Goal: Task Accomplishment & Management: Manage account settings

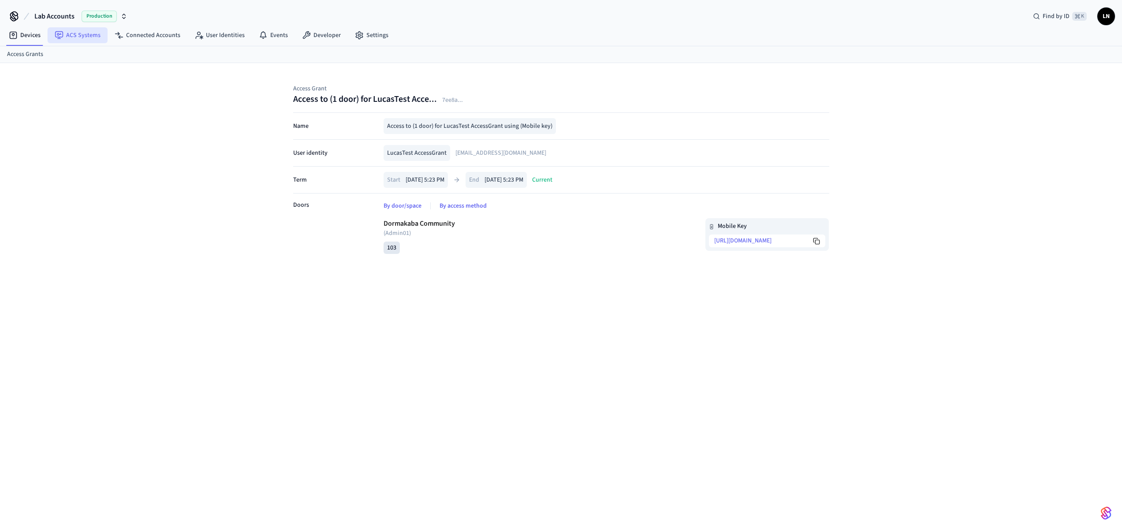
click at [93, 35] on link "ACS Systems" at bounding box center [78, 35] width 60 height 16
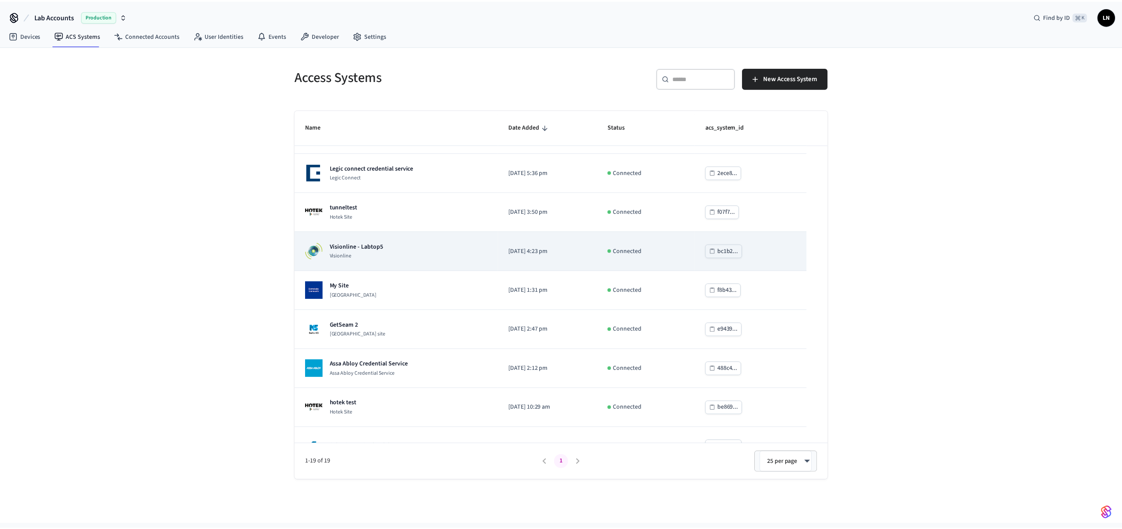
scroll to position [347, 0]
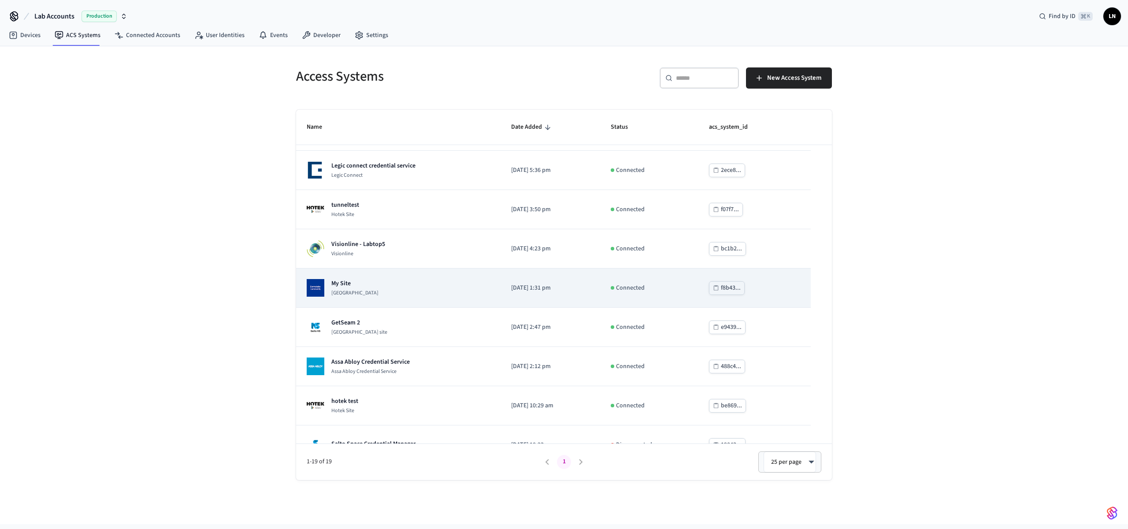
click at [413, 289] on div "My Site Dormakaba Community Site" at bounding box center [398, 288] width 183 height 18
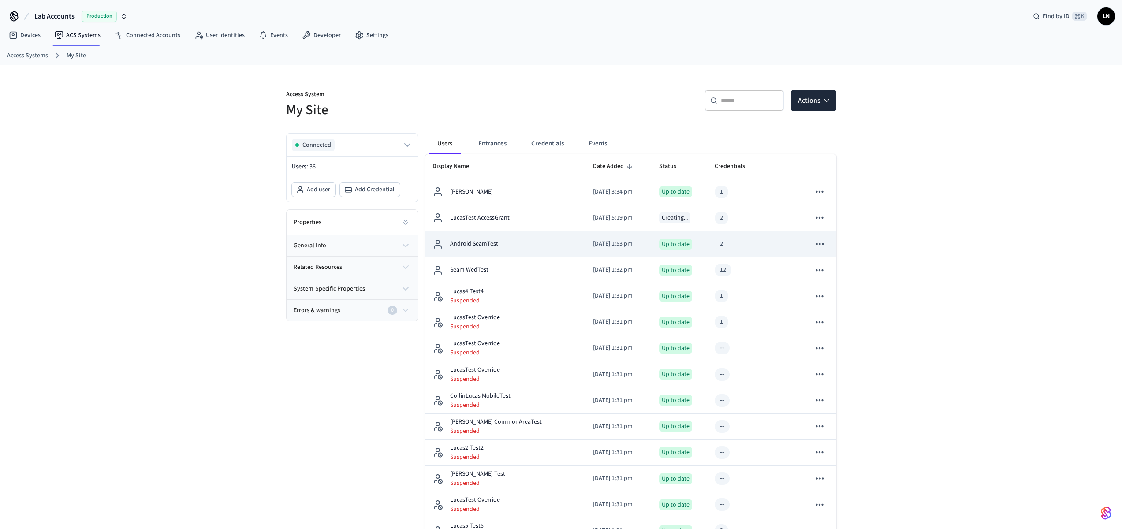
click at [550, 249] on div "Android SeamTest" at bounding box center [505, 244] width 146 height 11
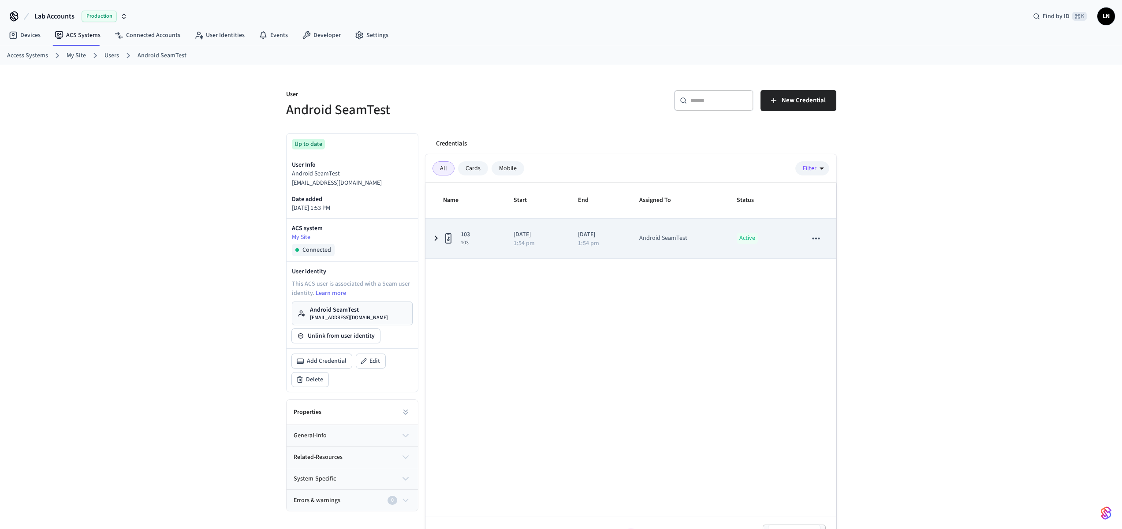
click at [451, 234] on icon "sticky table" at bounding box center [448, 238] width 11 height 11
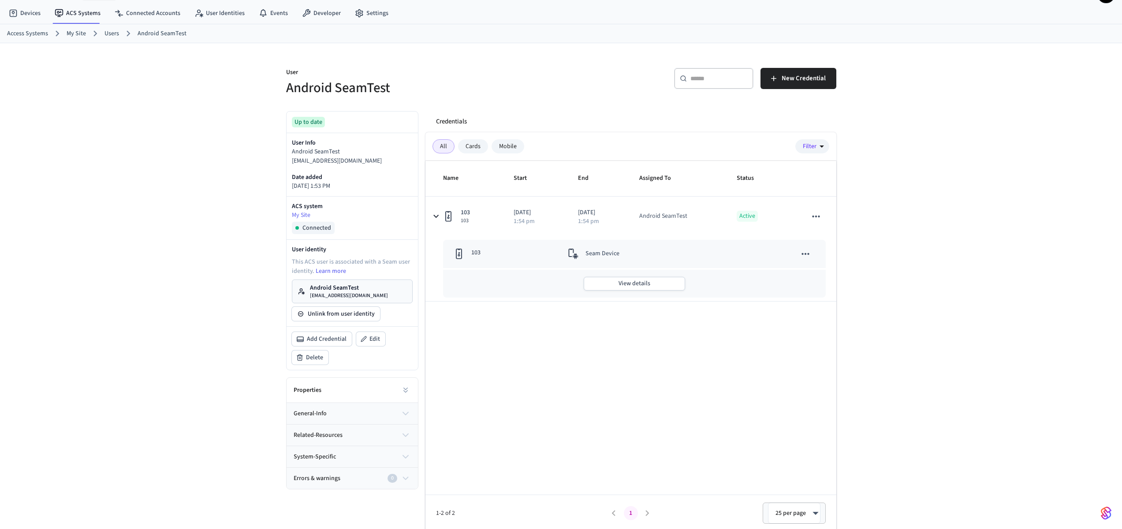
scroll to position [24, 0]
click at [807, 245] on button "sticky table" at bounding box center [805, 251] width 19 height 19
click at [610, 158] on div at bounding box center [564, 264] width 1128 height 529
click at [345, 287] on p "Android SeamTest" at bounding box center [349, 285] width 78 height 9
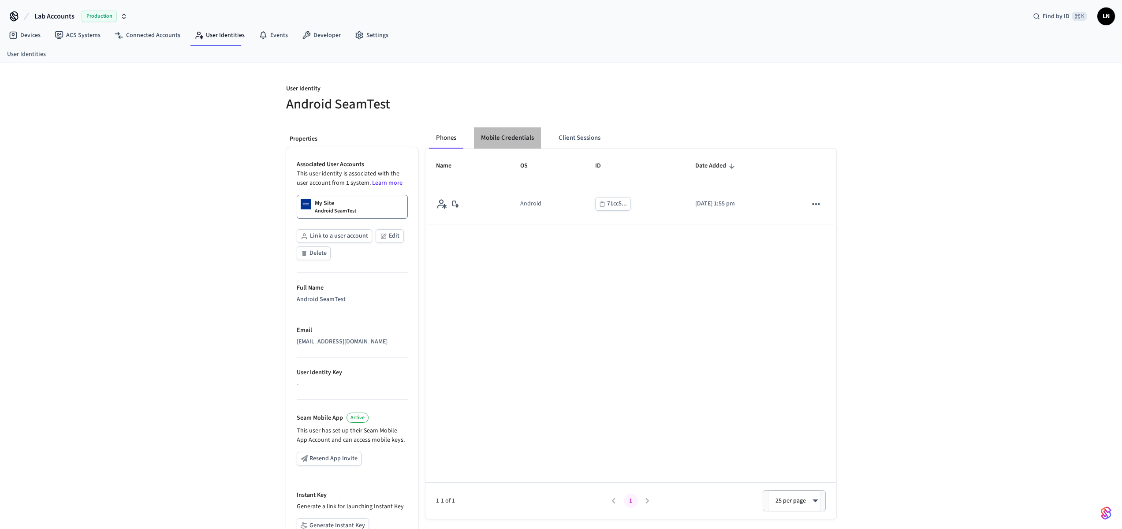
click at [482, 134] on button "Mobile Credentials" at bounding box center [507, 137] width 67 height 21
click at [449, 150] on th "Name" at bounding box center [456, 166] width 62 height 35
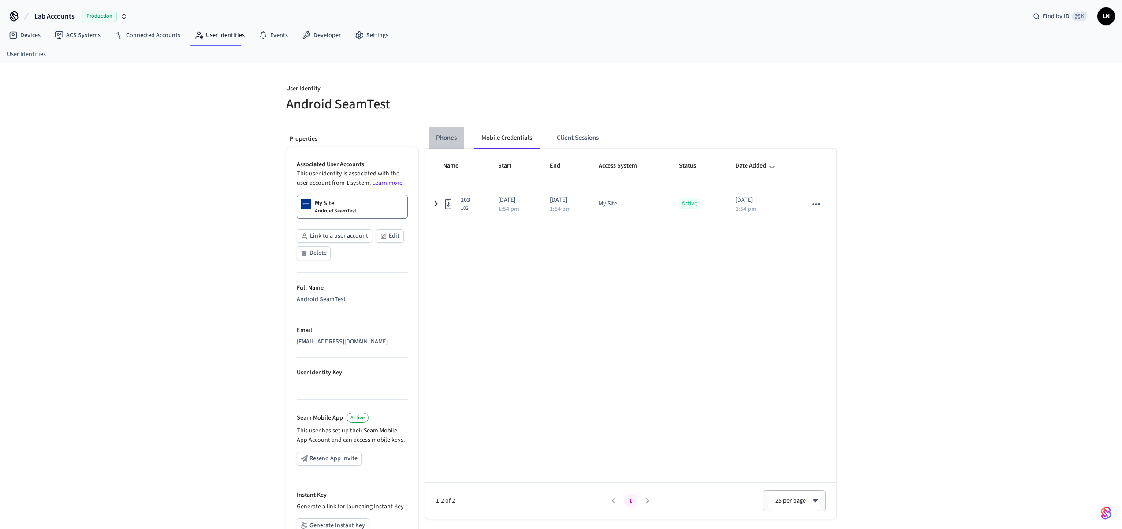
click at [436, 135] on button "Phones" at bounding box center [446, 137] width 35 height 21
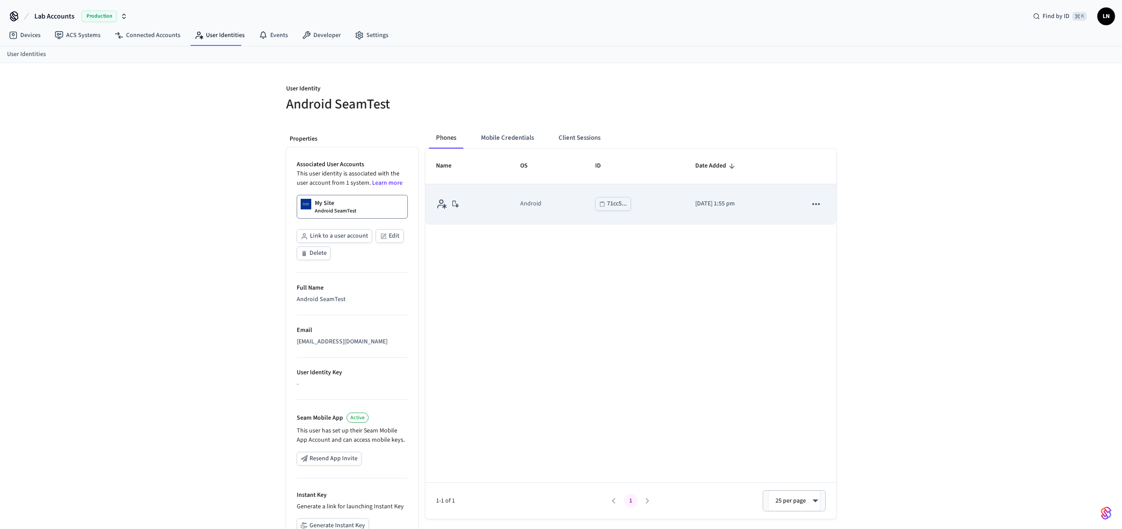
click at [607, 204] on div "71cc5..." at bounding box center [617, 203] width 20 height 11
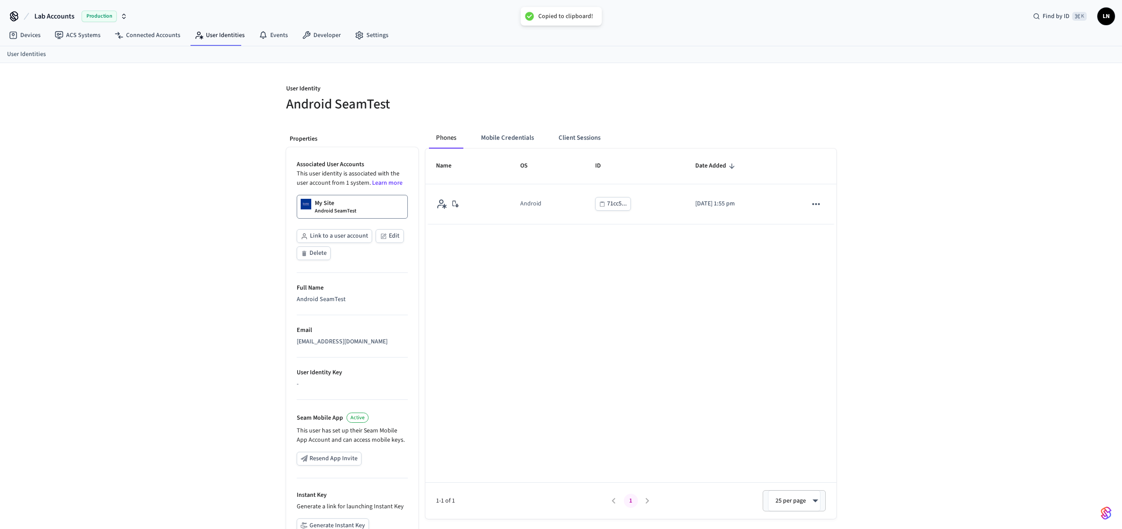
click at [928, 243] on div "User Identity Android SeamTest Properties Associated User Accounts This user id…" at bounding box center [561, 331] width 1122 height 537
click at [511, 141] on button "Mobile Credentials" at bounding box center [507, 140] width 67 height 21
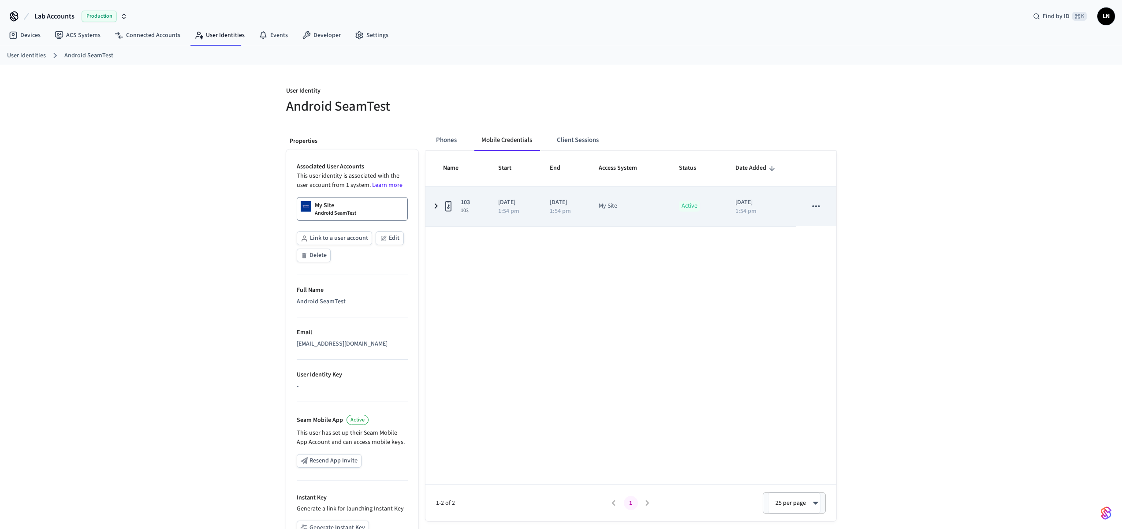
click at [548, 202] on td "2025/09/18 1:54 pm" at bounding box center [563, 206] width 49 height 40
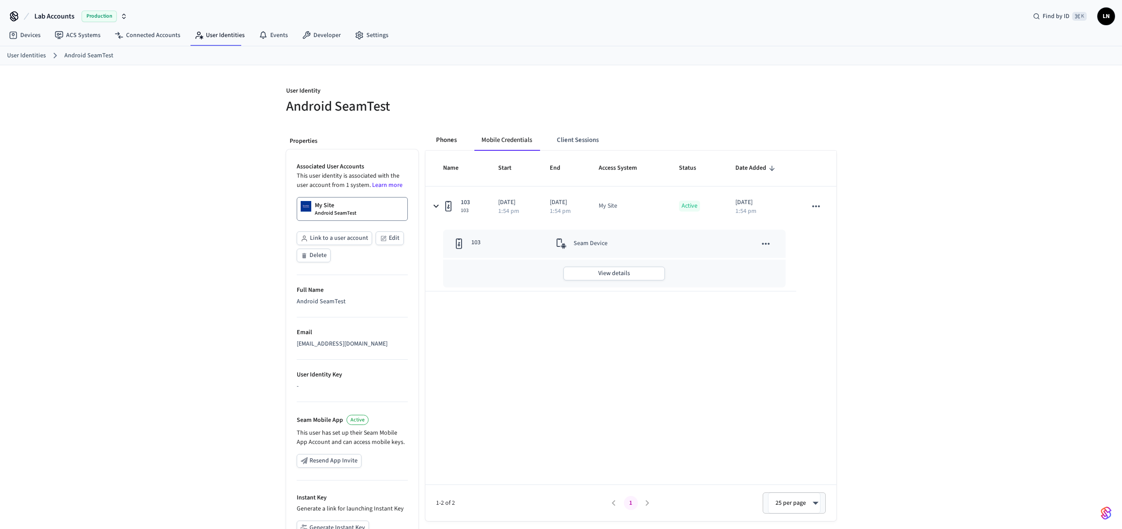
click at [437, 141] on button "Phones" at bounding box center [446, 140] width 35 height 21
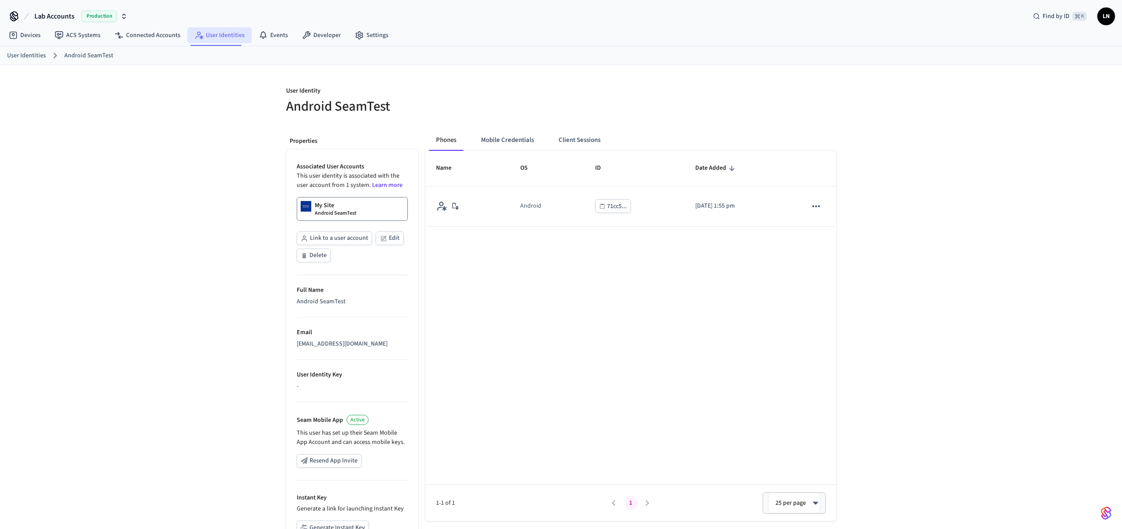
click at [223, 42] on link "User Identities" at bounding box center [219, 35] width 64 height 16
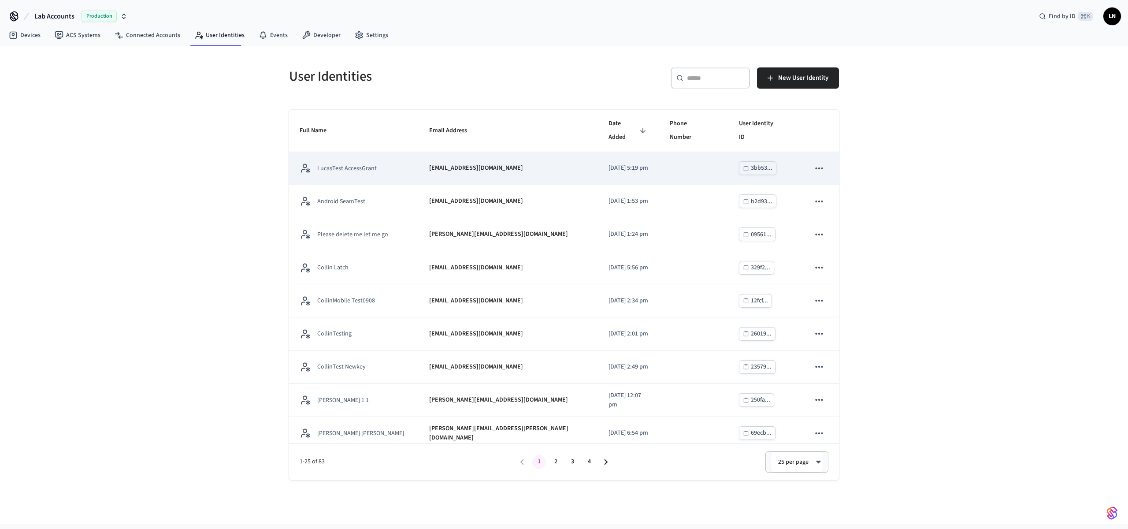
click at [609, 163] on p "[DATE] 5:19 pm" at bounding box center [629, 167] width 40 height 9
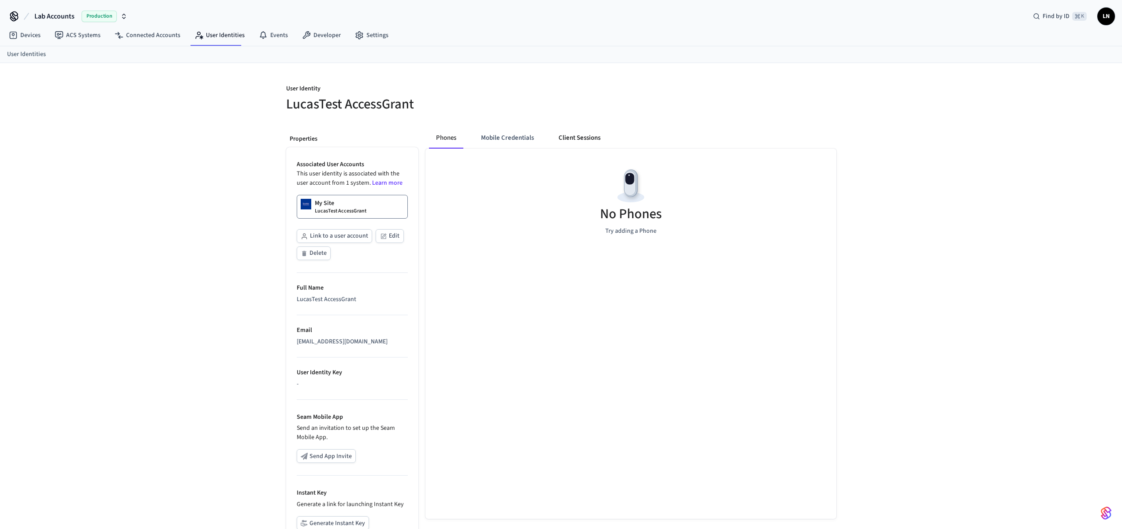
click at [586, 136] on button "Client Sessions" at bounding box center [579, 137] width 56 height 21
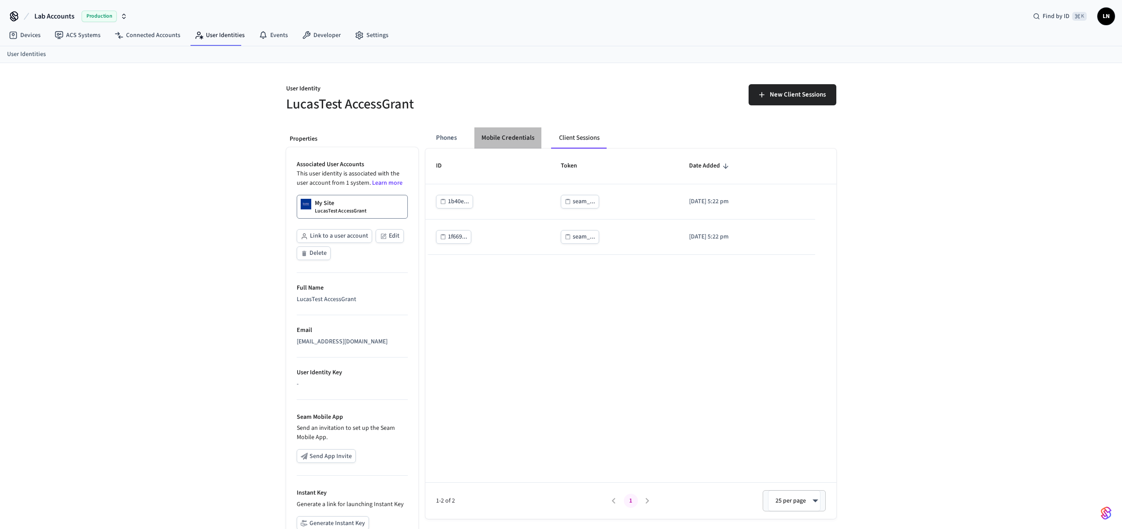
click at [509, 140] on button "Mobile Credentials" at bounding box center [507, 137] width 67 height 21
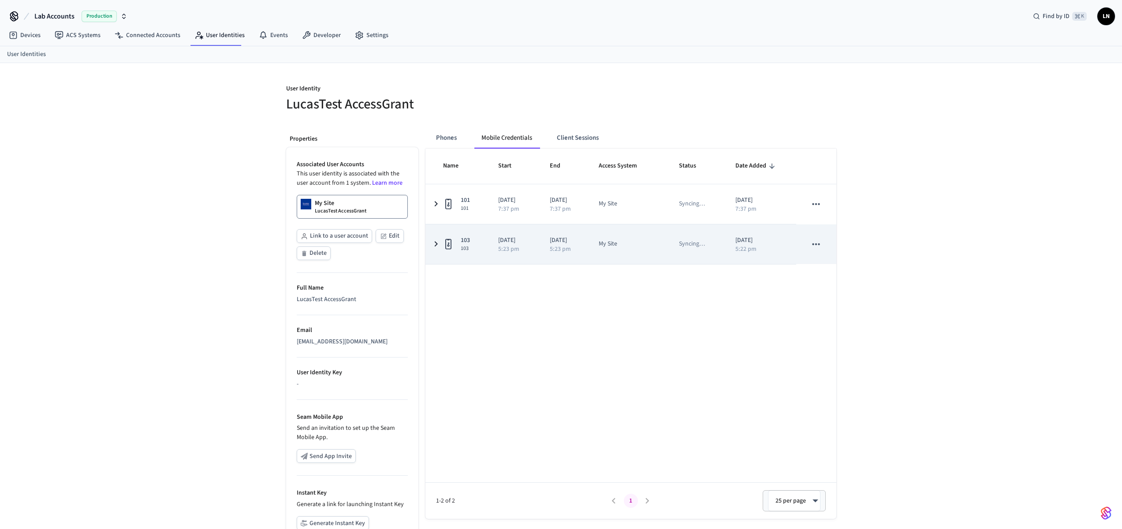
click at [439, 243] on icon "sticky table" at bounding box center [436, 243] width 11 height 11
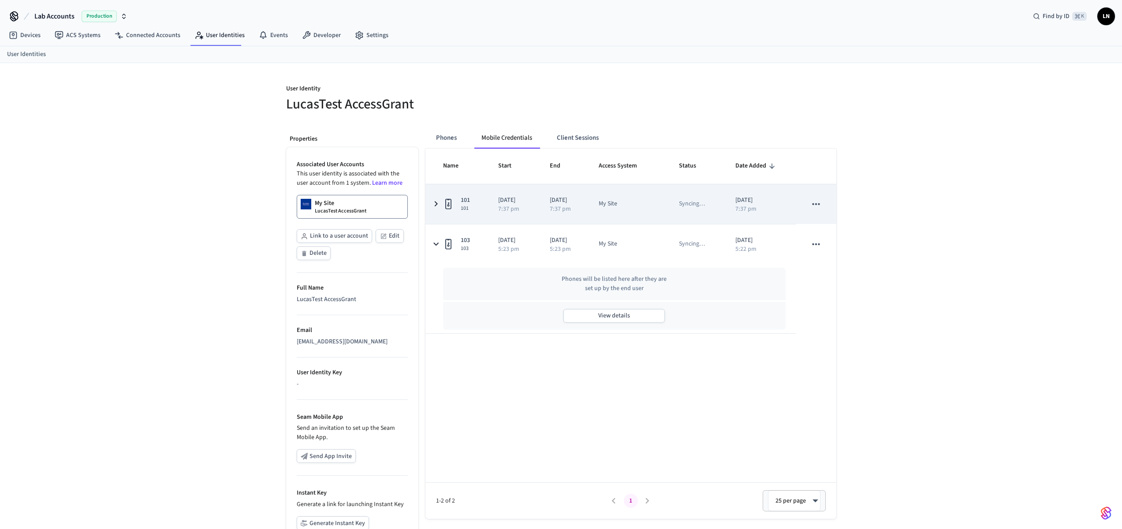
click at [441, 195] on td "101 101" at bounding box center [456, 204] width 62 height 40
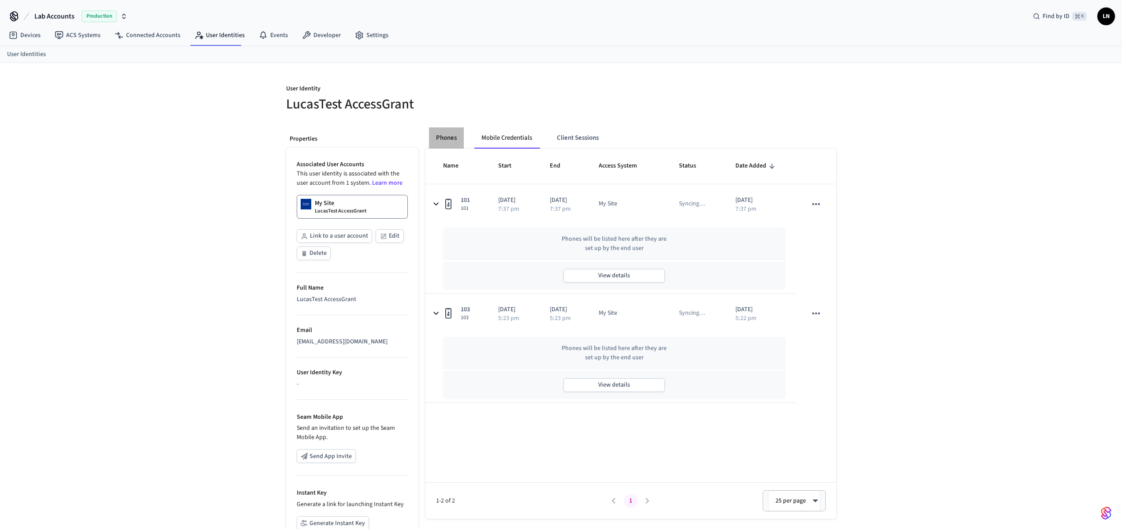
click at [436, 140] on button "Phones" at bounding box center [446, 137] width 35 height 21
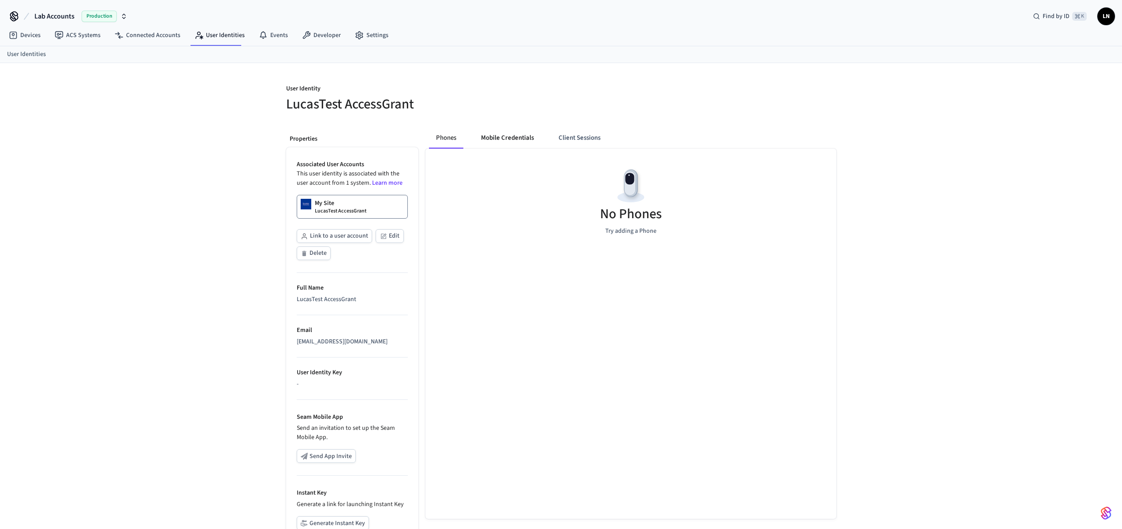
click at [521, 132] on button "Mobile Credentials" at bounding box center [507, 137] width 67 height 21
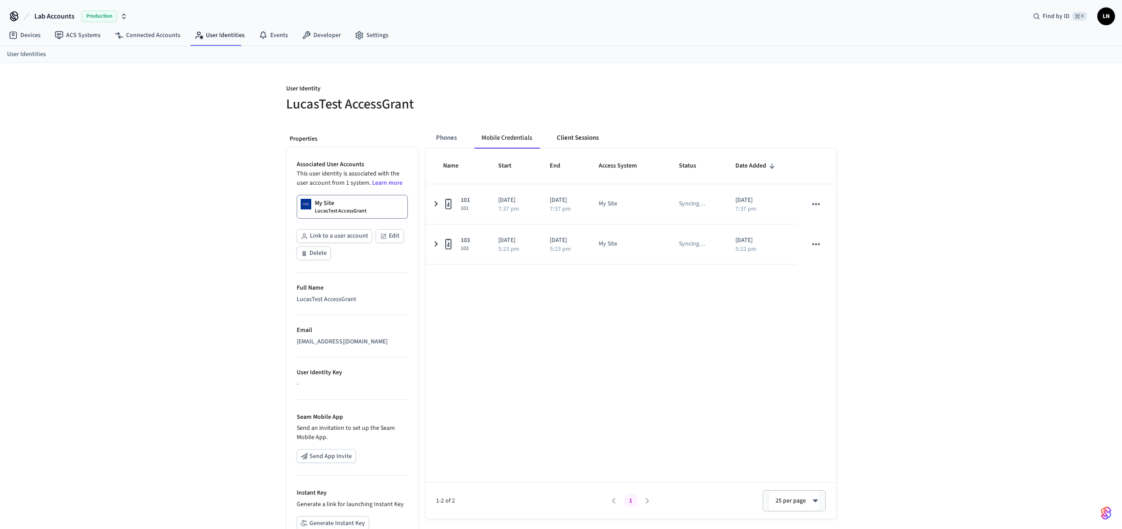
click at [565, 139] on button "Client Sessions" at bounding box center [578, 137] width 56 height 21
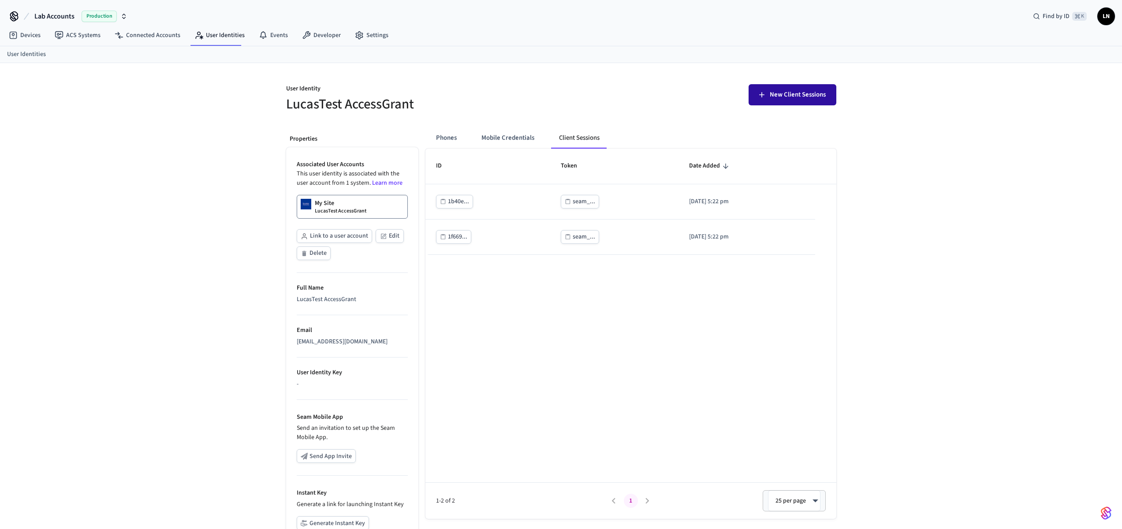
click at [810, 97] on span "New Client Sessions" at bounding box center [797, 94] width 56 height 11
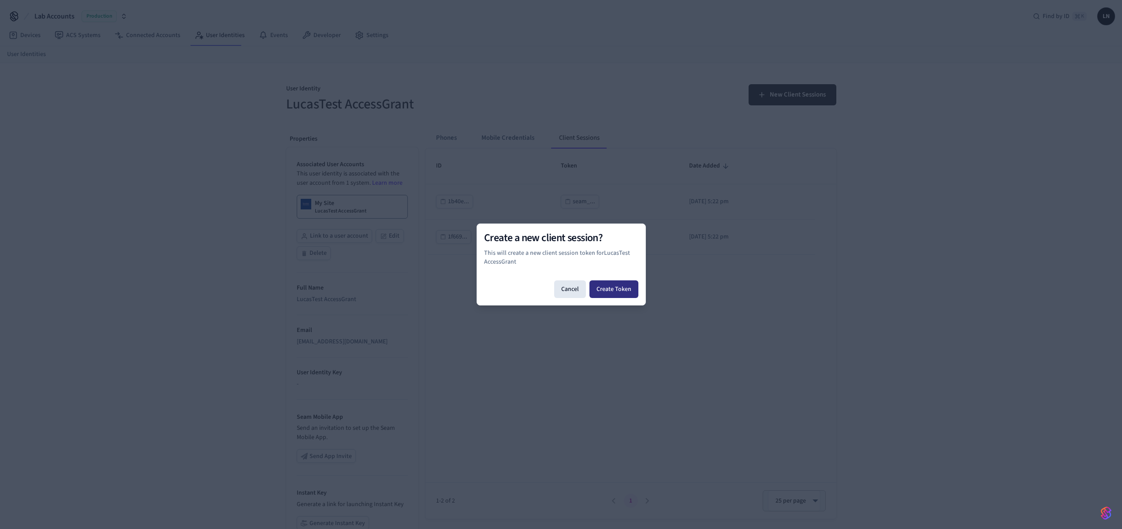
click at [604, 293] on button "Create Token" at bounding box center [613, 289] width 49 height 18
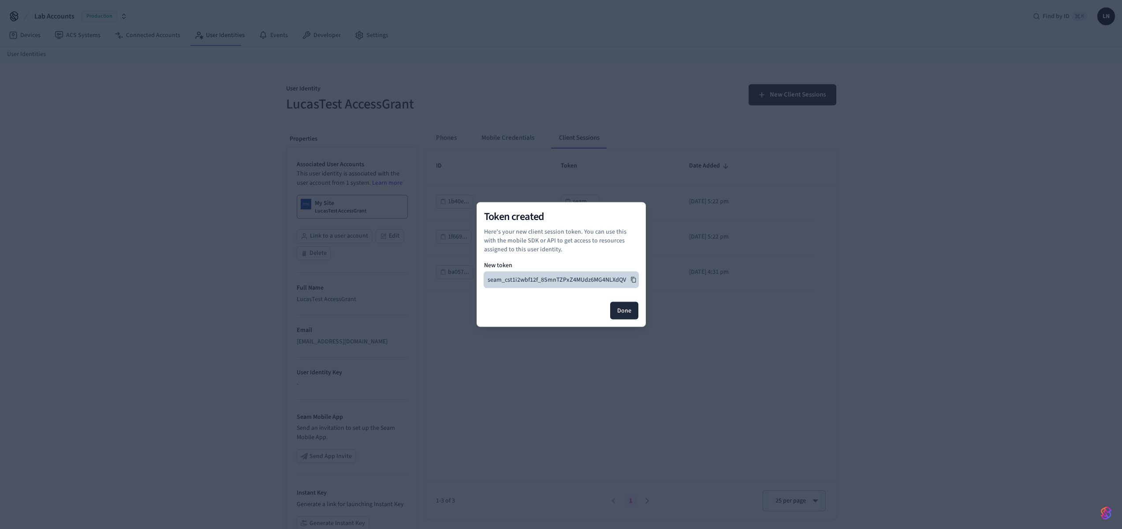
click at [633, 278] on icon at bounding box center [633, 280] width 5 height 6
click at [624, 312] on button "Done" at bounding box center [624, 311] width 28 height 18
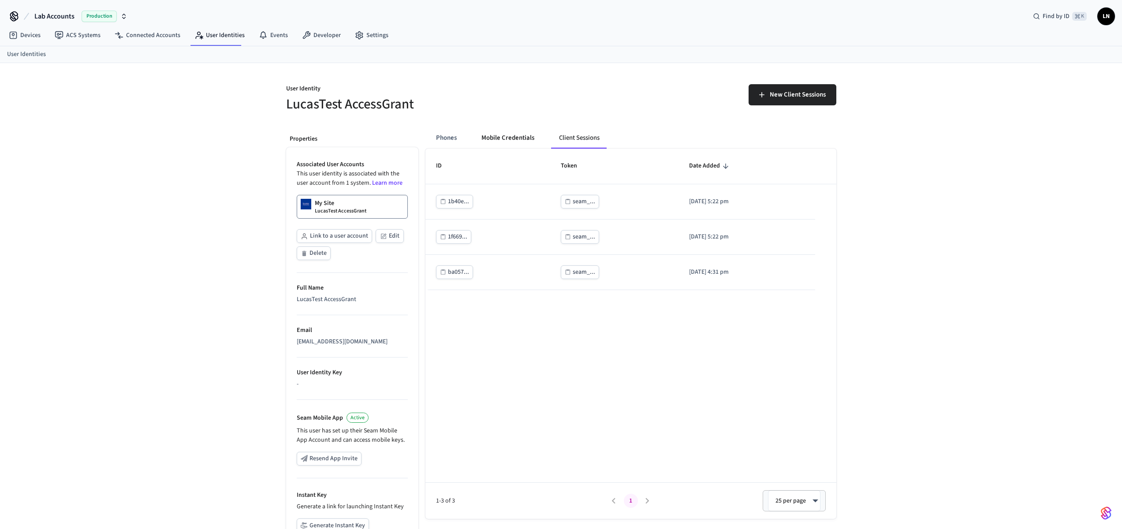
click at [530, 135] on button "Mobile Credentials" at bounding box center [507, 137] width 67 height 21
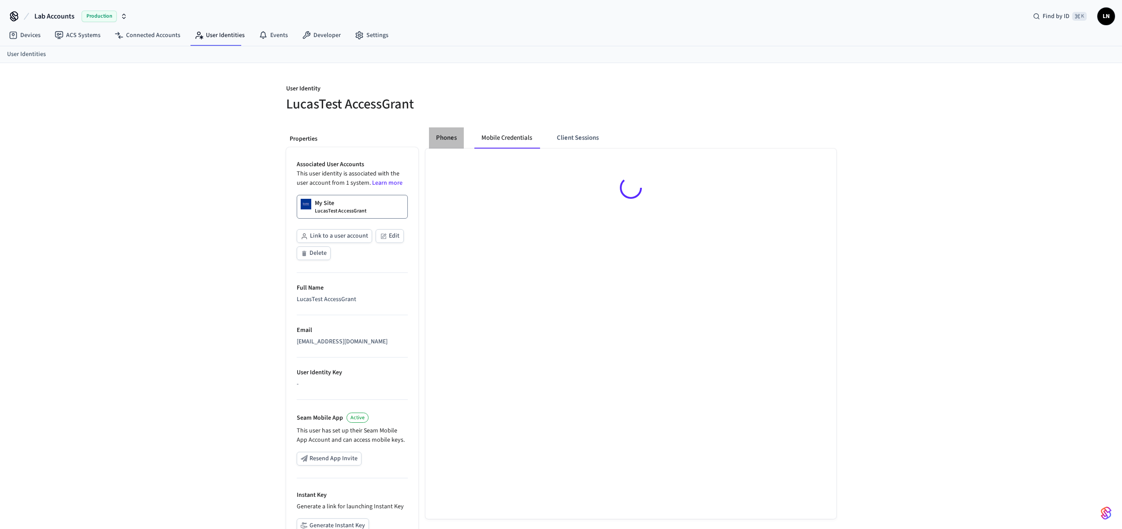
click at [438, 136] on button "Phones" at bounding box center [446, 137] width 35 height 21
click at [502, 139] on button "Mobile Credentials" at bounding box center [507, 137] width 67 height 21
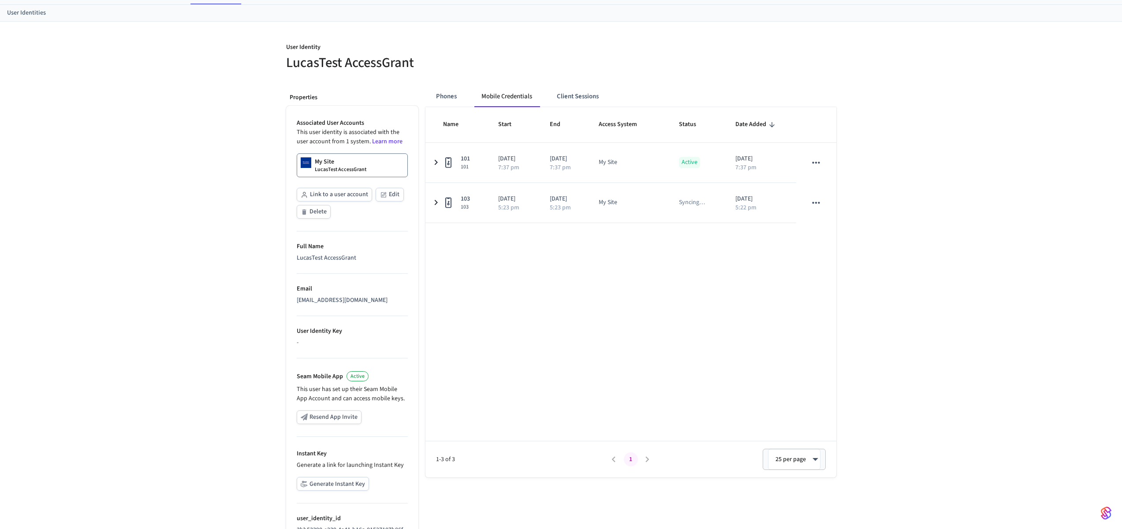
scroll to position [91, 0]
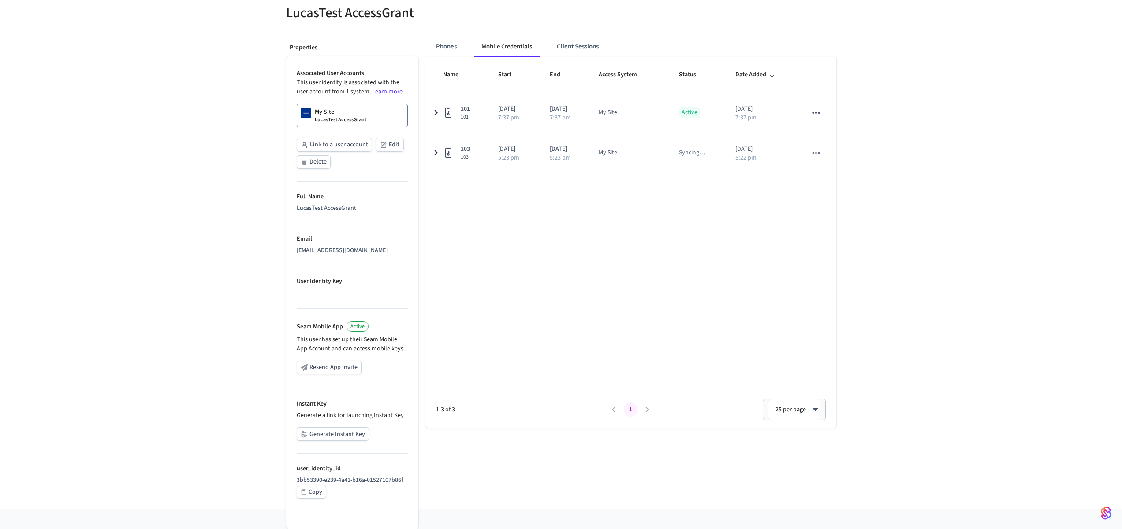
click at [316, 487] on div "Copy" at bounding box center [315, 492] width 14 height 11
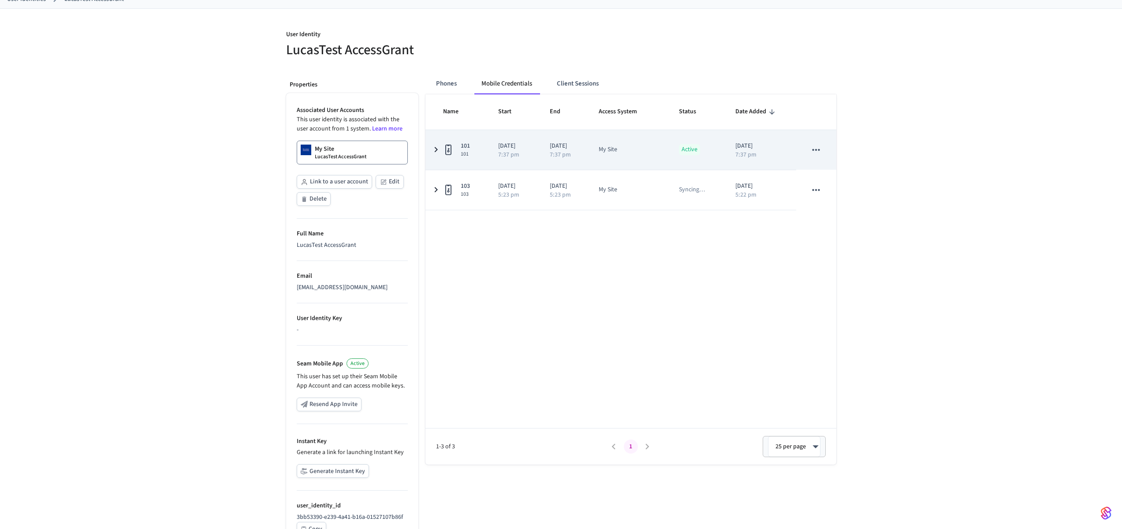
scroll to position [0, 0]
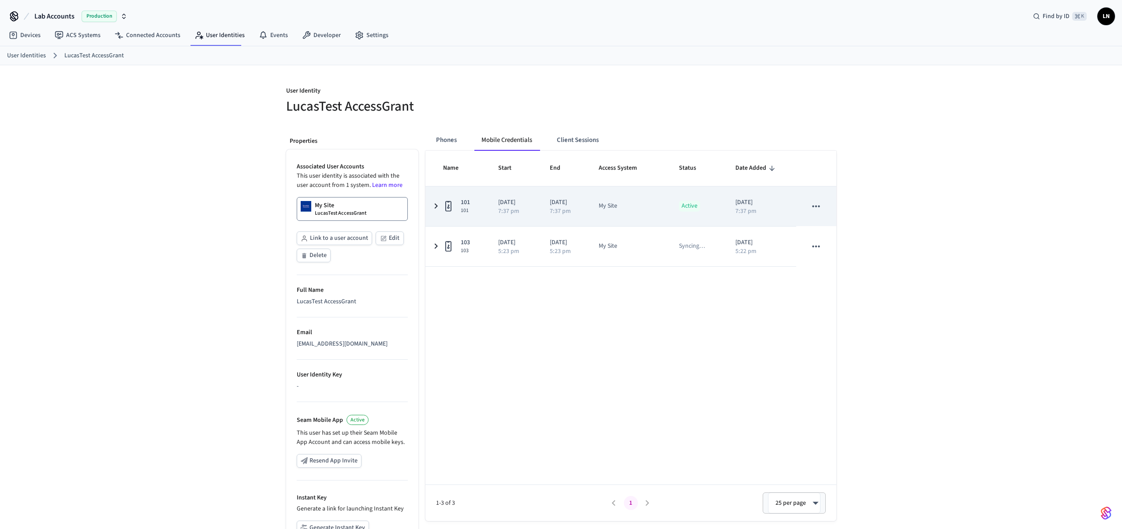
click at [437, 204] on icon "sticky table" at bounding box center [436, 206] width 11 height 11
click at [822, 204] on button "sticky table" at bounding box center [815, 206] width 19 height 19
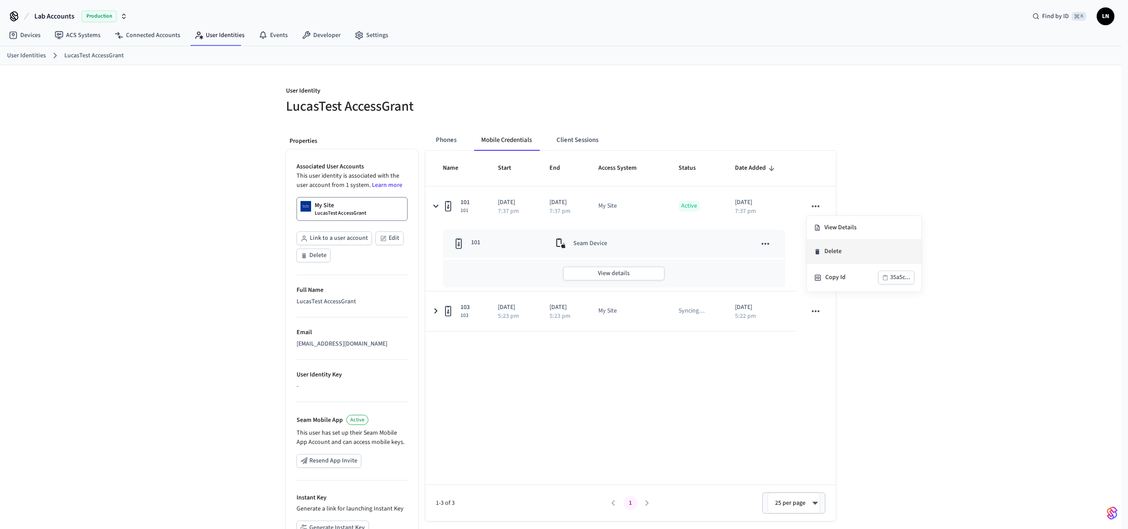
click at [858, 244] on li "Delete" at bounding box center [864, 252] width 115 height 24
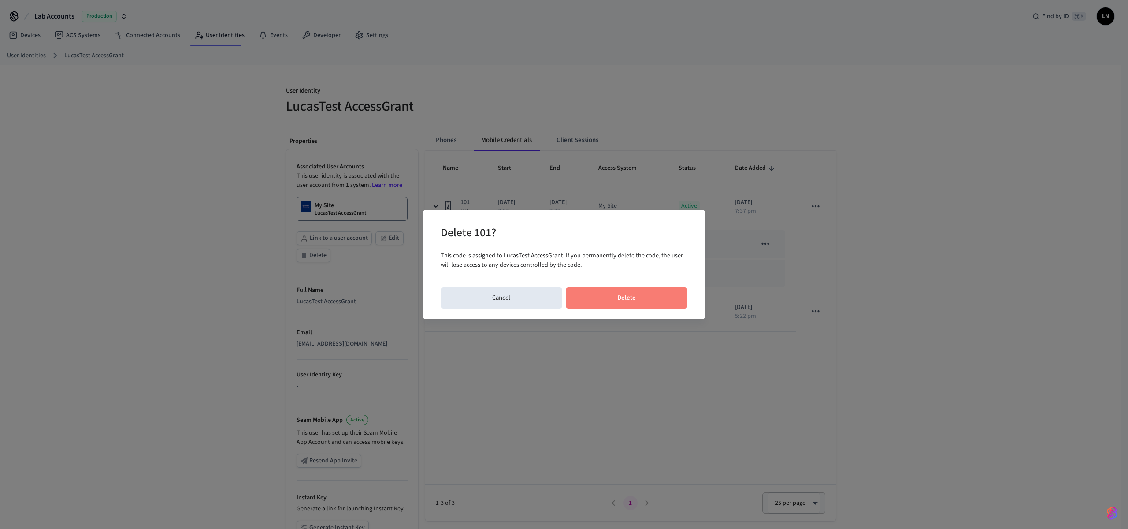
click at [661, 300] on button "Delete" at bounding box center [627, 297] width 122 height 21
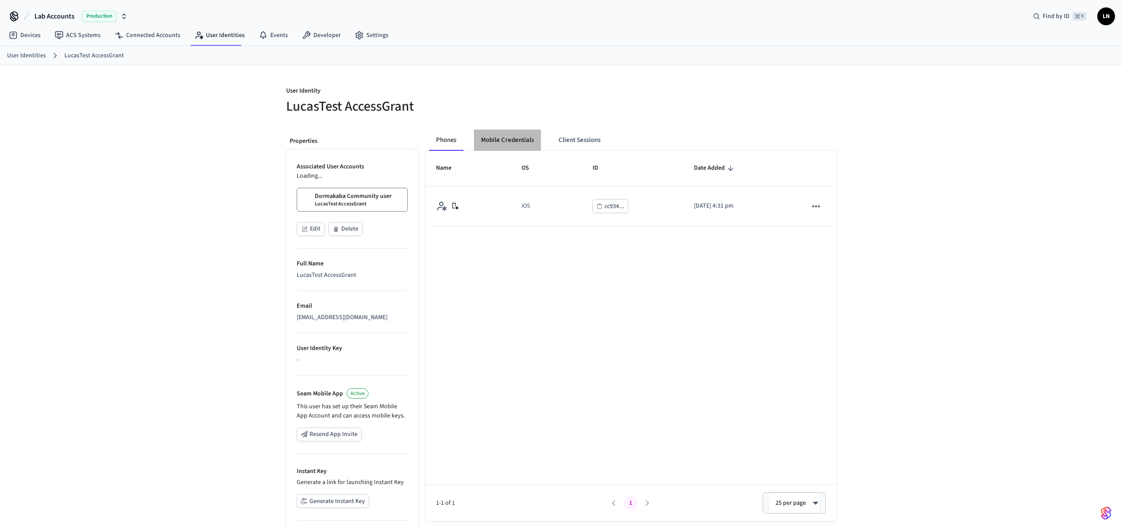
click at [520, 135] on button "Mobile Credentials" at bounding box center [507, 140] width 67 height 21
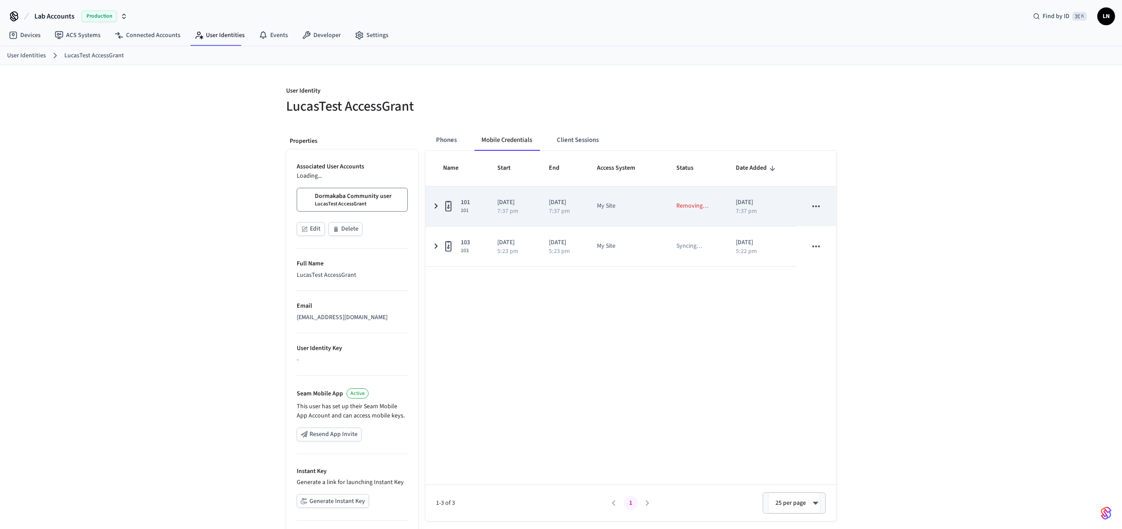
click at [507, 213] on p "7:37 pm" at bounding box center [507, 211] width 21 height 6
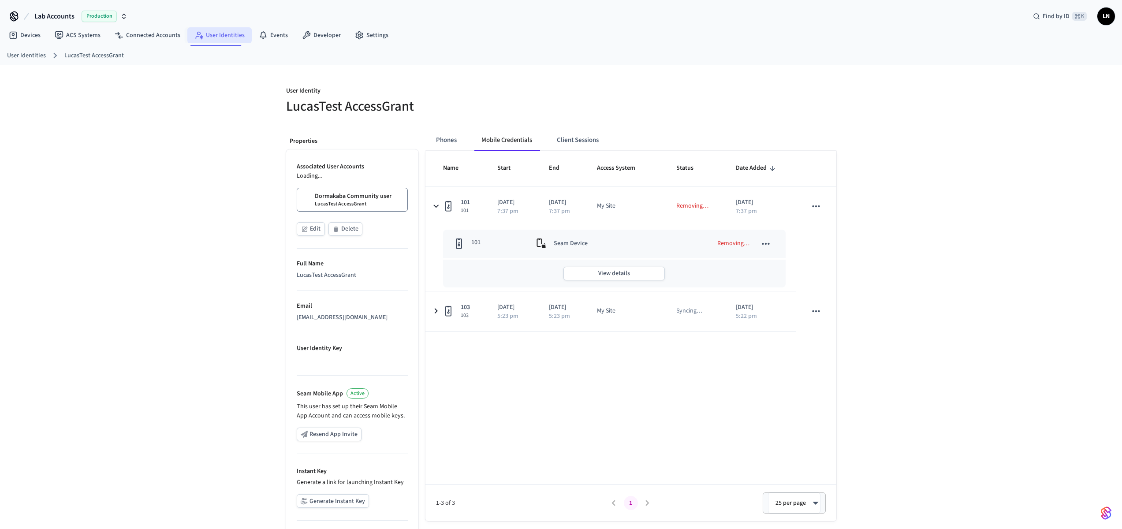
click at [218, 37] on link "User Identities" at bounding box center [219, 35] width 64 height 16
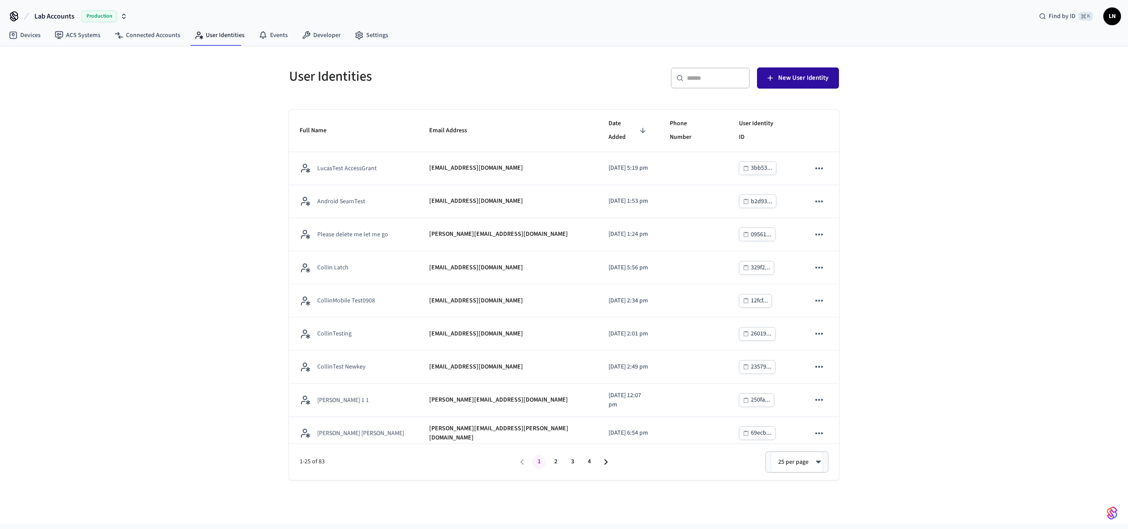
click at [809, 82] on span "New User Identity" at bounding box center [803, 77] width 50 height 11
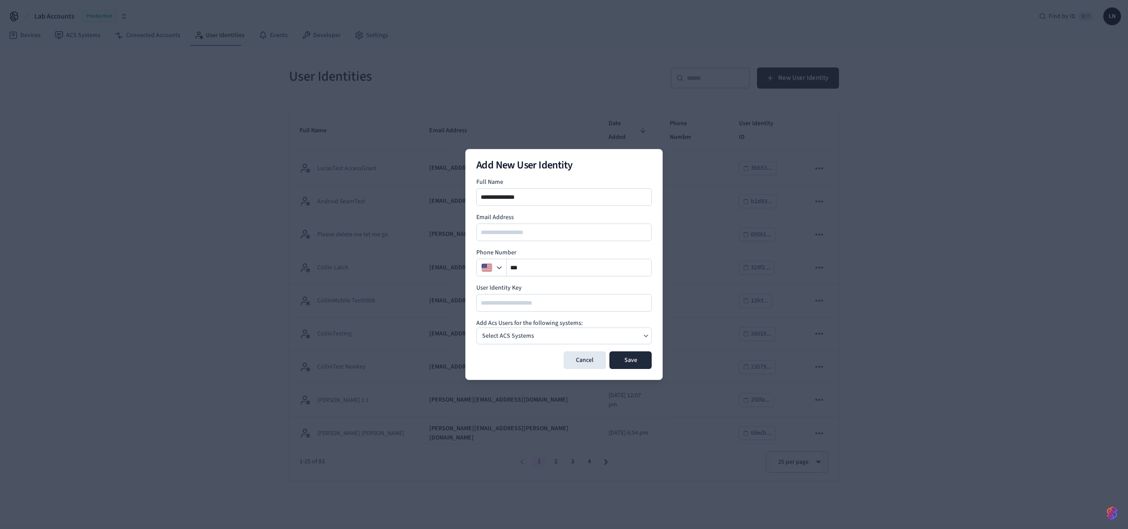
type input "**********"
type input "*"
type input "**********"
click at [599, 340] on div "Select ACS Systems" at bounding box center [563, 335] width 175 height 17
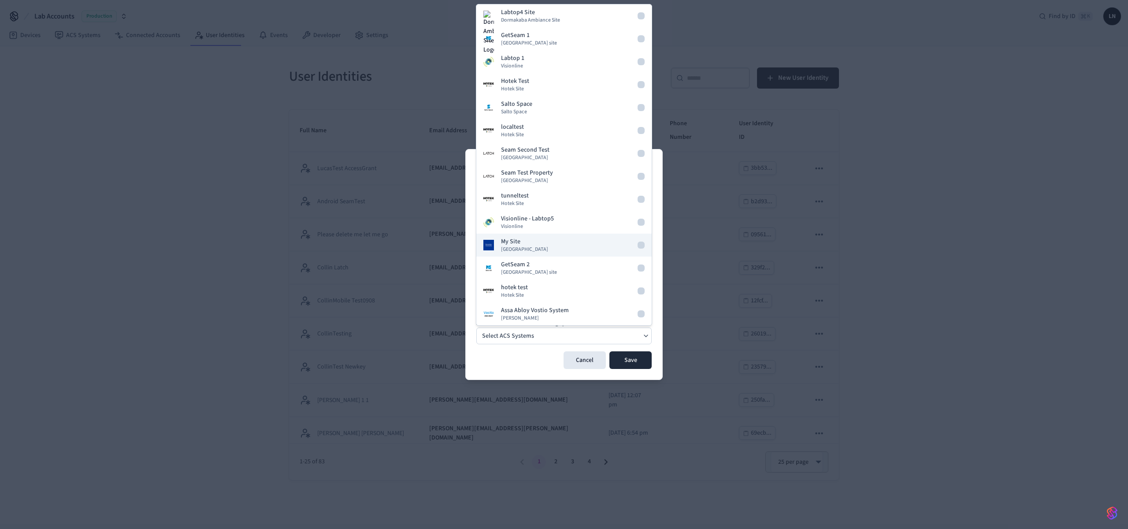
click at [539, 244] on div "My Site Dormakaba Community Site" at bounding box center [524, 245] width 47 height 16
click at [640, 359] on button "Save" at bounding box center [630, 360] width 42 height 18
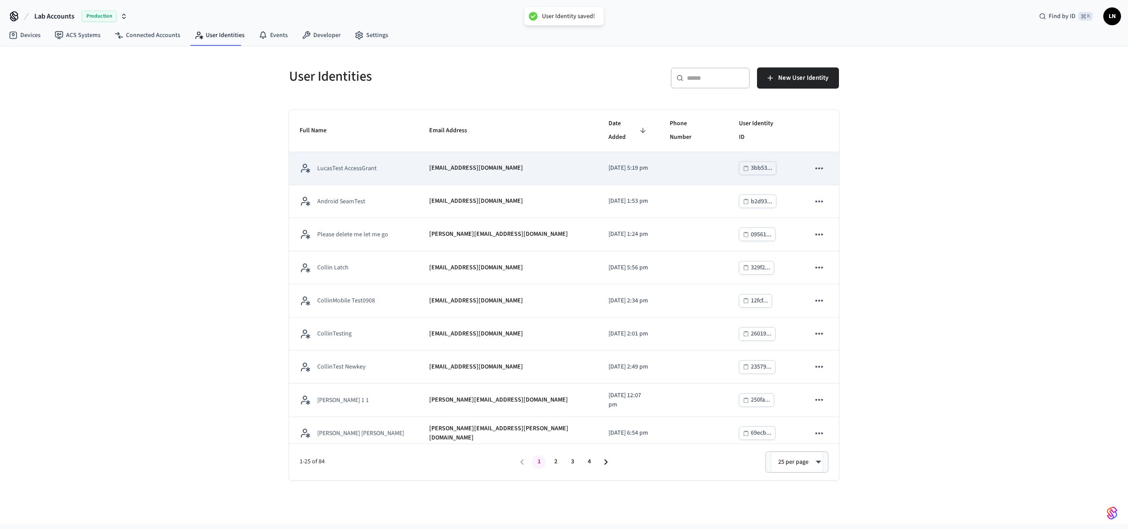
click at [393, 163] on div "LucasTest AccessGrant" at bounding box center [354, 168] width 108 height 11
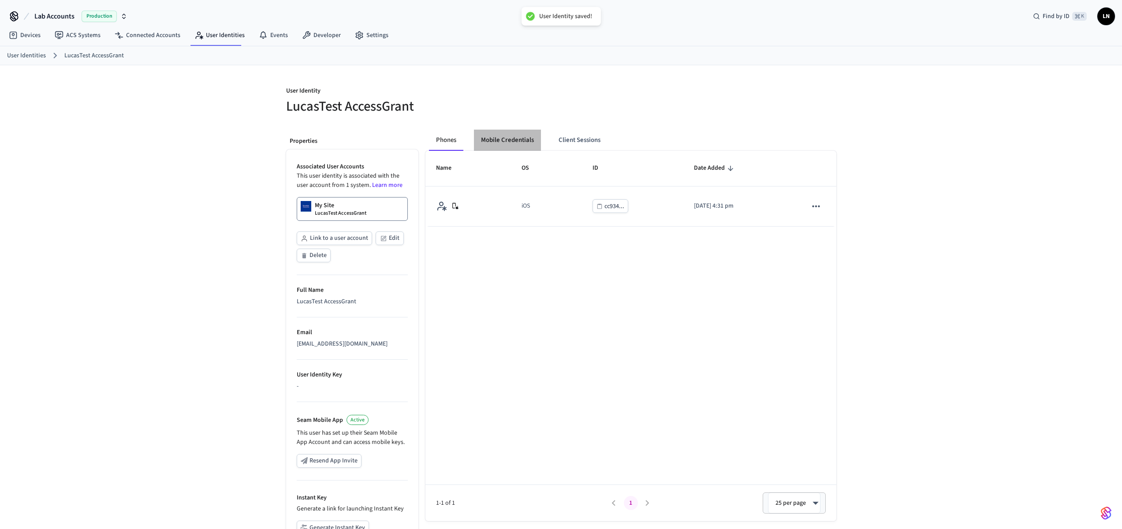
click at [518, 135] on button "Mobile Credentials" at bounding box center [507, 140] width 67 height 21
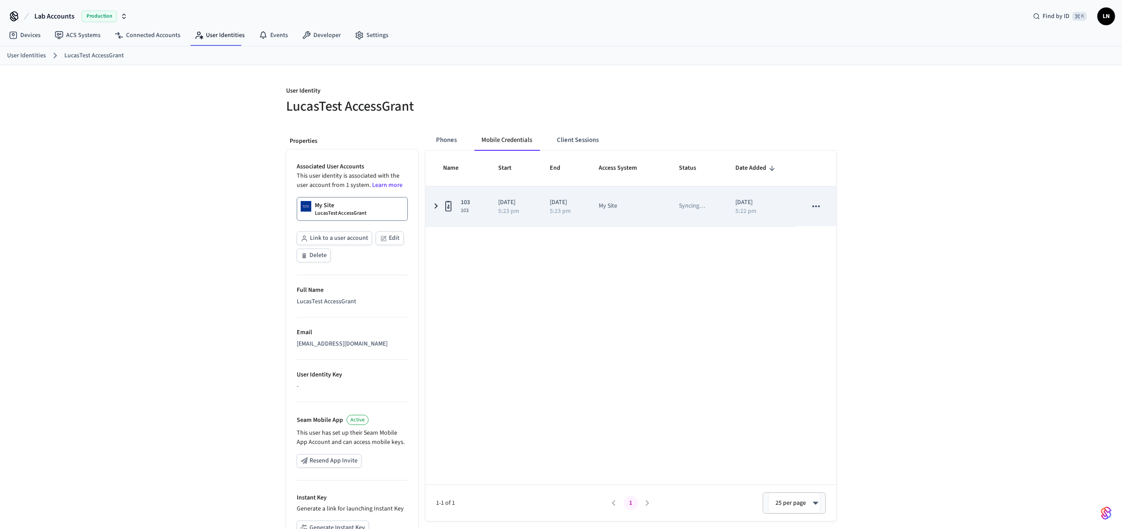
click at [815, 210] on icon "sticky table" at bounding box center [815, 206] width 11 height 11
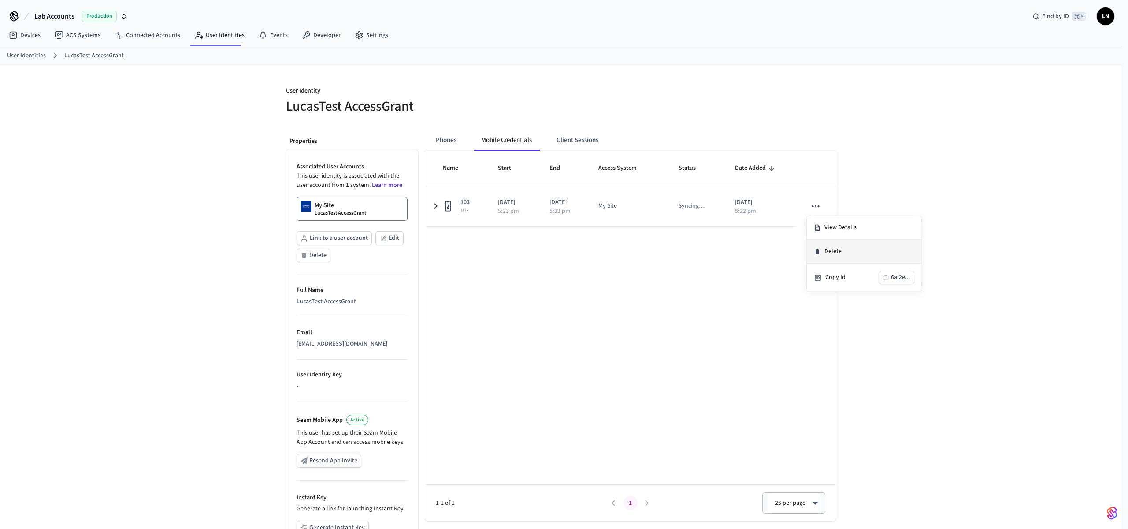
click at [832, 253] on li "Delete" at bounding box center [864, 252] width 115 height 24
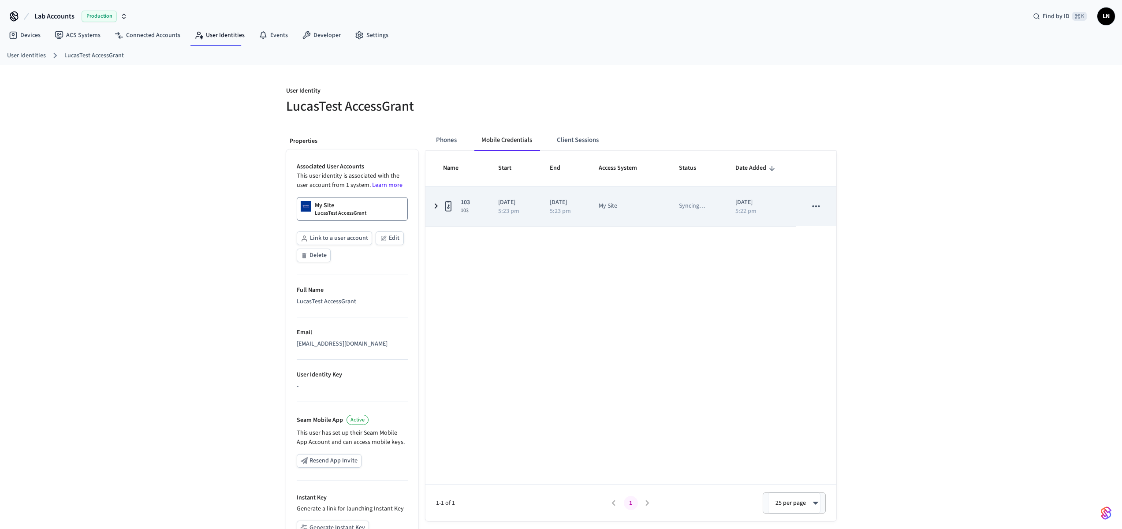
click at [808, 206] on button "sticky table" at bounding box center [815, 206] width 19 height 19
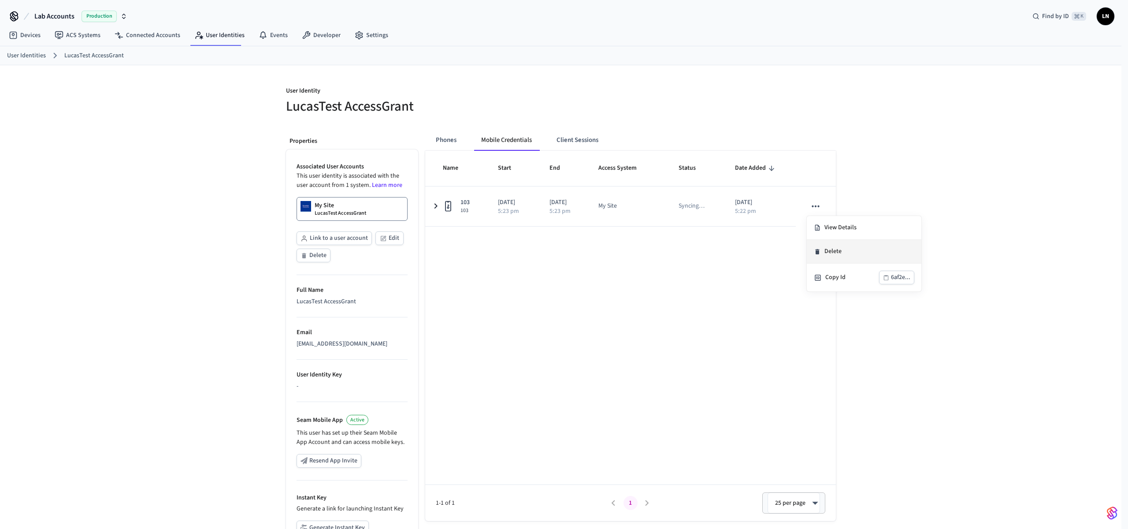
click at [840, 253] on li "Delete" at bounding box center [864, 252] width 115 height 24
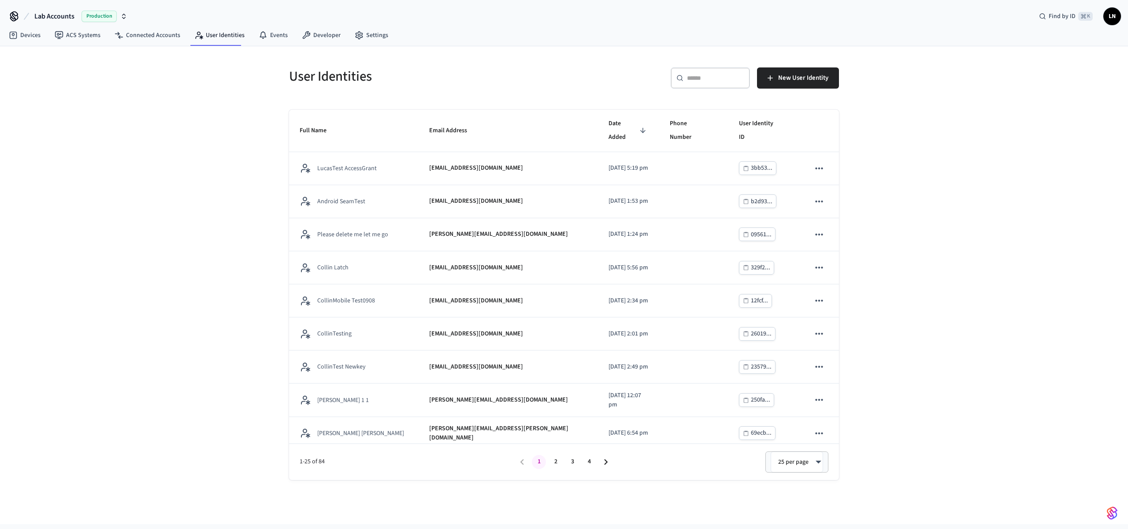
click at [728, 82] on input "text" at bounding box center [715, 78] width 57 height 9
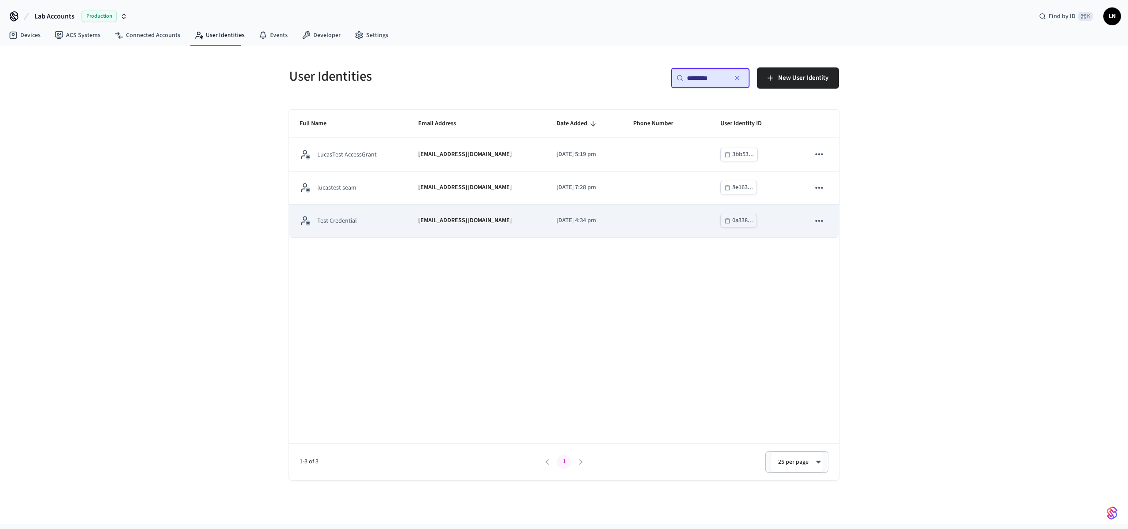
type input "*********"
click at [381, 223] on div "Test Credential" at bounding box center [348, 220] width 97 height 11
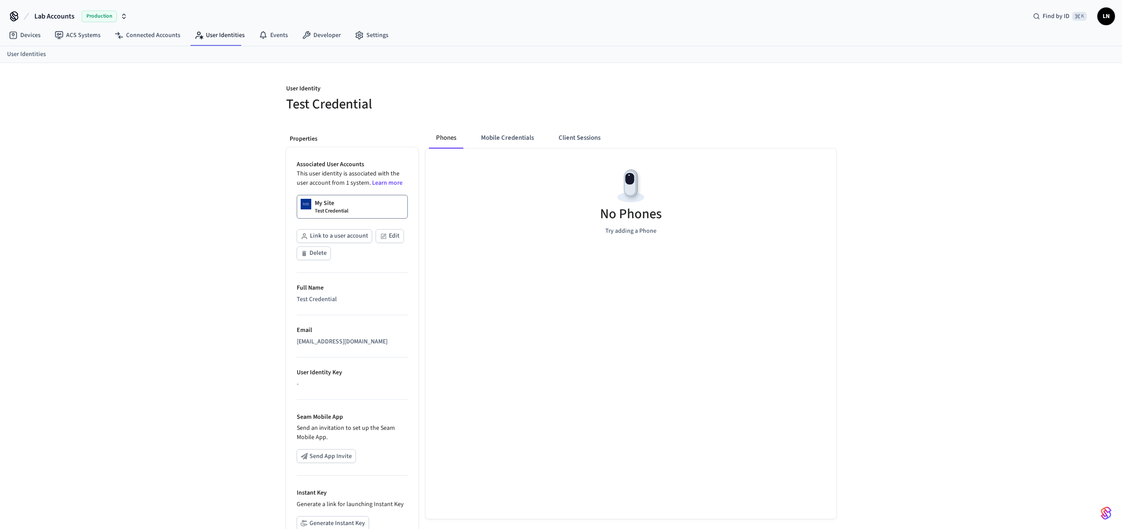
click at [573, 138] on button "Client Sessions" at bounding box center [579, 137] width 56 height 21
click at [794, 95] on span "New Client Sessions" at bounding box center [797, 94] width 56 height 11
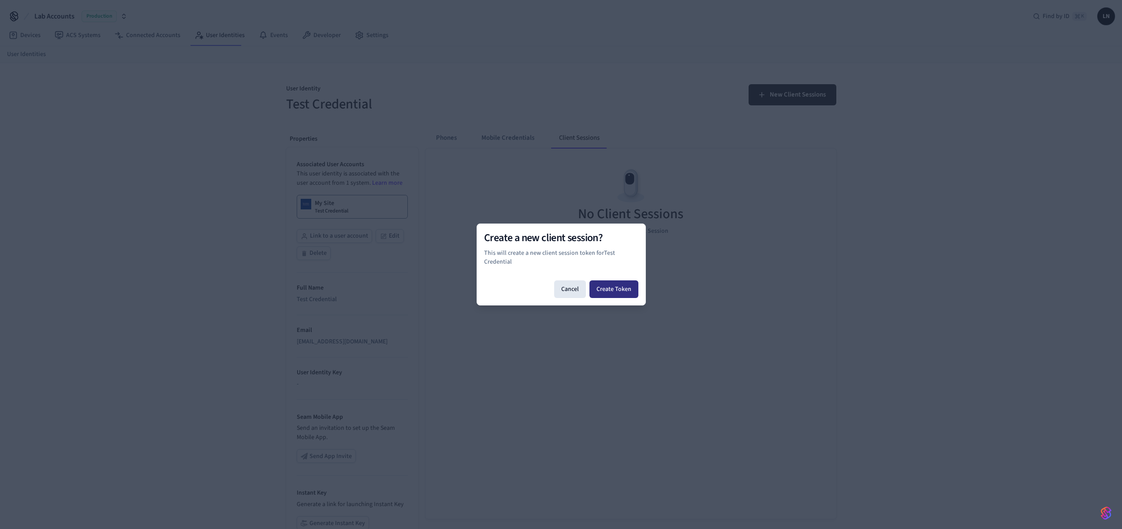
click at [621, 294] on button "Create Token" at bounding box center [613, 289] width 49 height 18
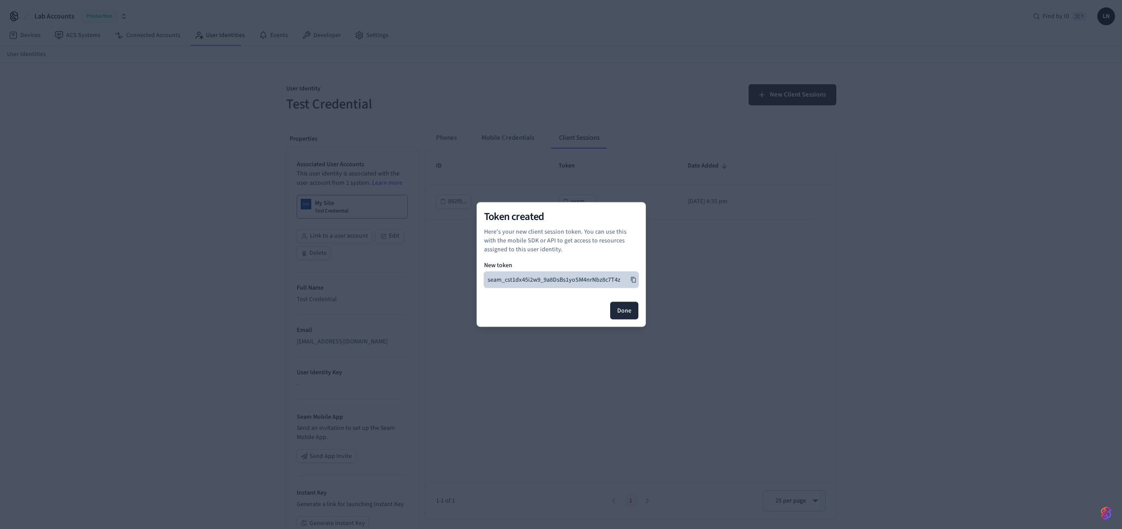
click at [630, 279] on icon at bounding box center [633, 280] width 6 height 6
click at [630, 311] on button "Done" at bounding box center [624, 311] width 28 height 18
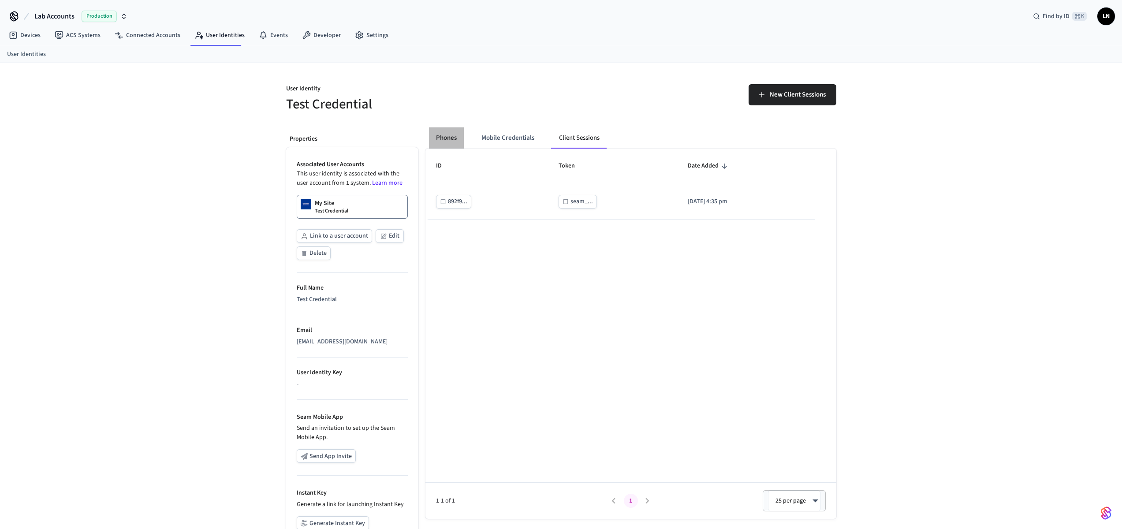
click at [437, 137] on button "Phones" at bounding box center [446, 137] width 35 height 21
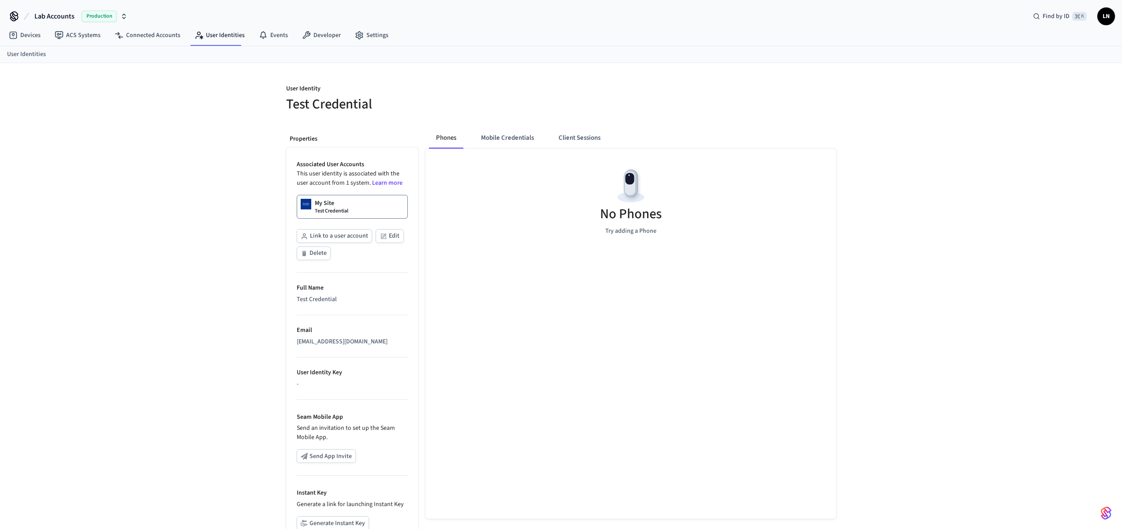
click at [346, 209] on p "Test Credential" at bounding box center [331, 211] width 33 height 7
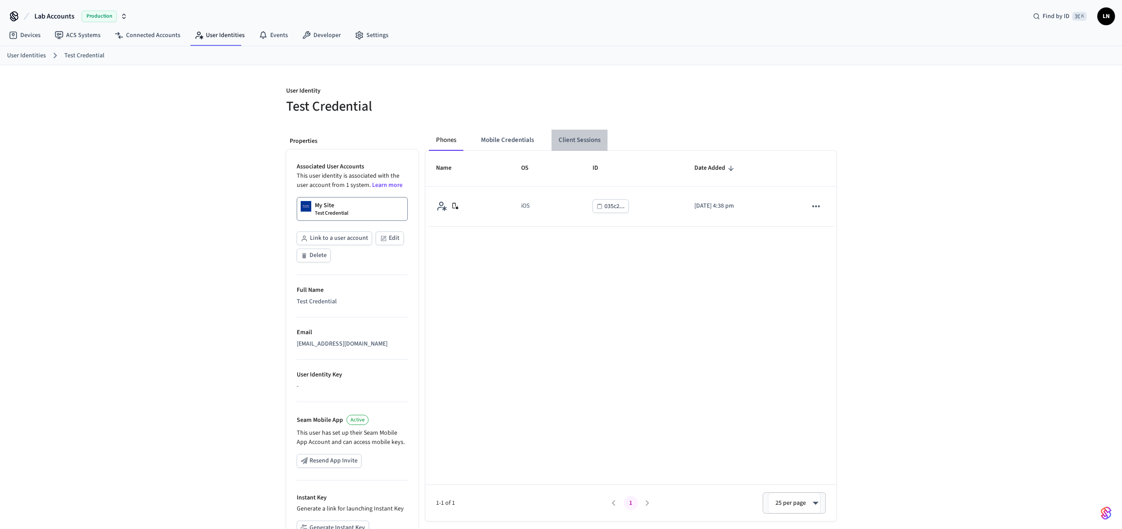
click at [585, 132] on button "Client Sessions" at bounding box center [579, 140] width 56 height 21
click at [784, 103] on button "New Client Sessions" at bounding box center [792, 96] width 88 height 21
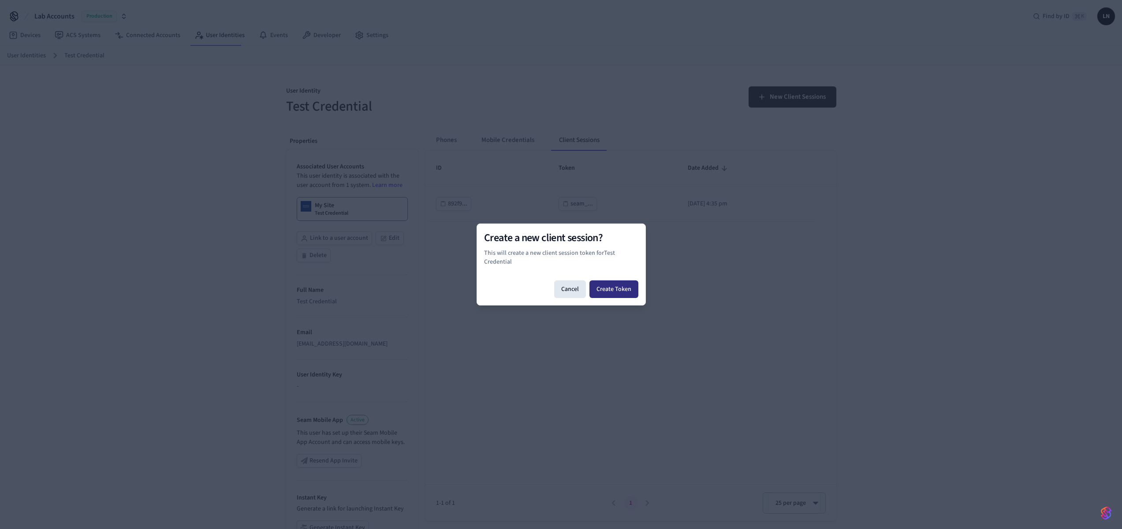
click at [609, 293] on button "Create Token" at bounding box center [613, 289] width 49 height 18
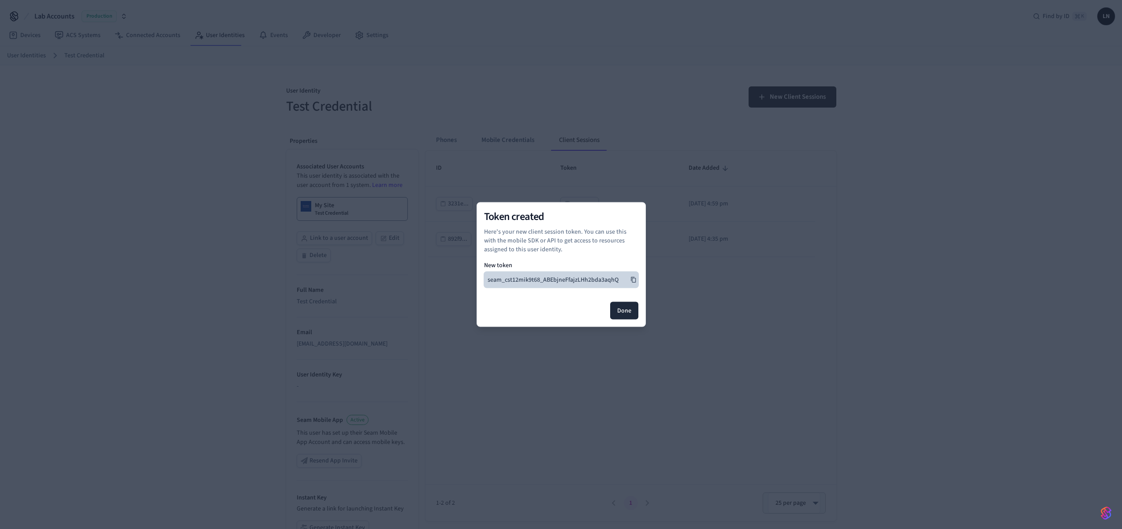
click at [635, 279] on icon at bounding box center [633, 280] width 6 height 6
click at [617, 302] on button "Done" at bounding box center [624, 311] width 28 height 18
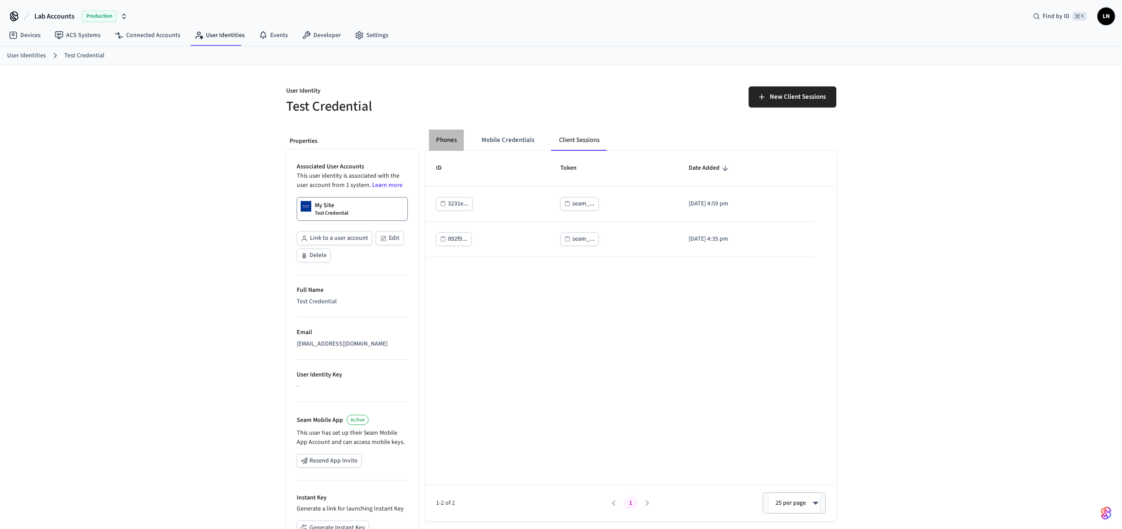
click at [432, 131] on button "Phones" at bounding box center [446, 140] width 35 height 21
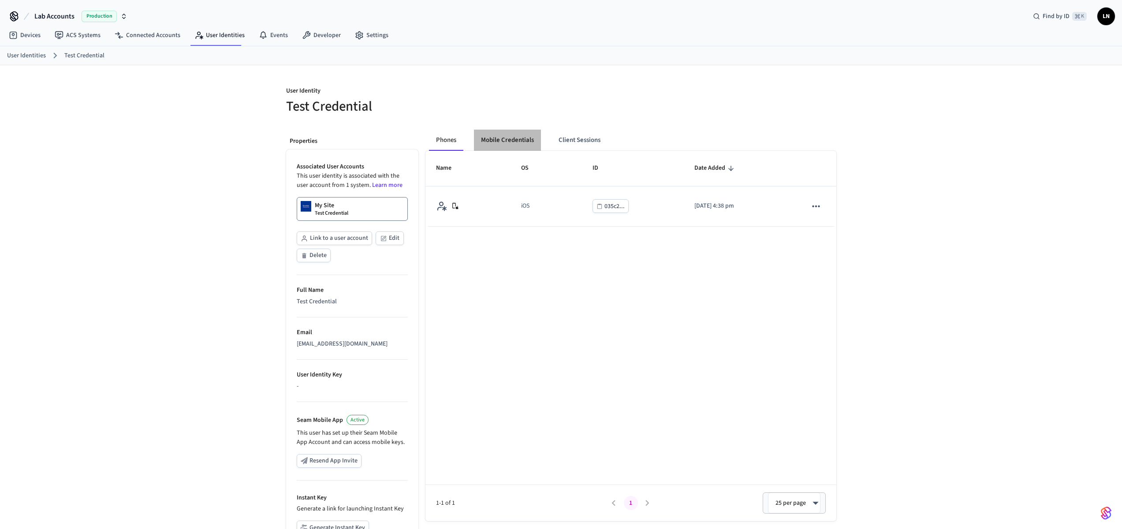
click at [525, 143] on button "Mobile Credentials" at bounding box center [507, 140] width 67 height 21
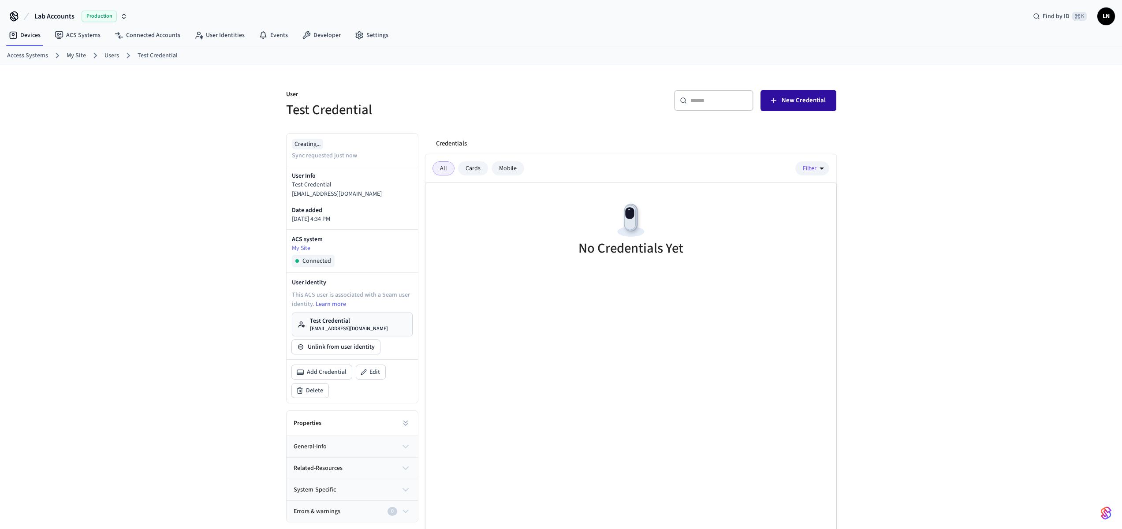
click at [795, 94] on button "New Credential" at bounding box center [798, 100] width 76 height 21
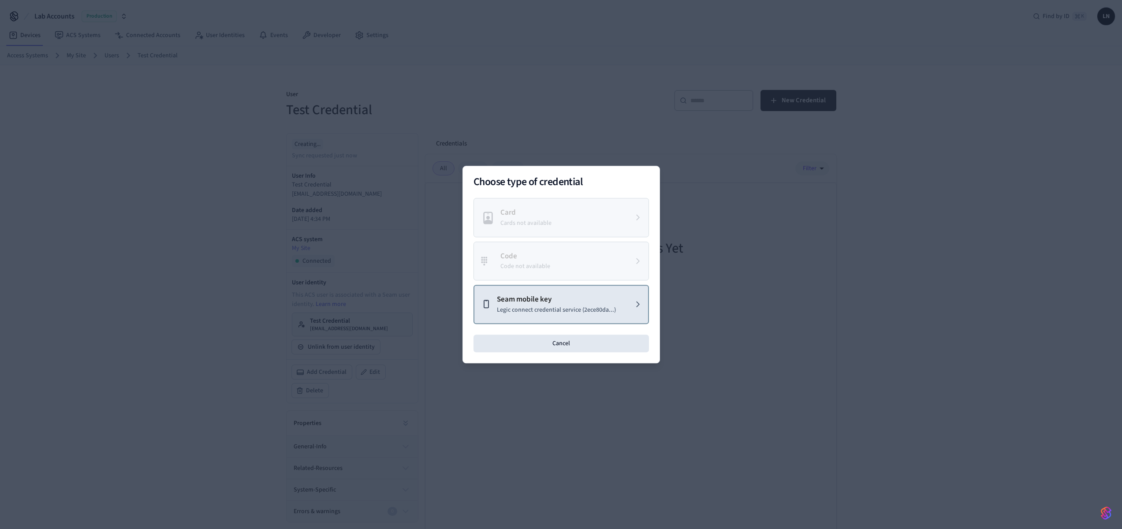
click at [534, 306] on p "Legic connect credential service (2ece80da...)" at bounding box center [556, 309] width 119 height 9
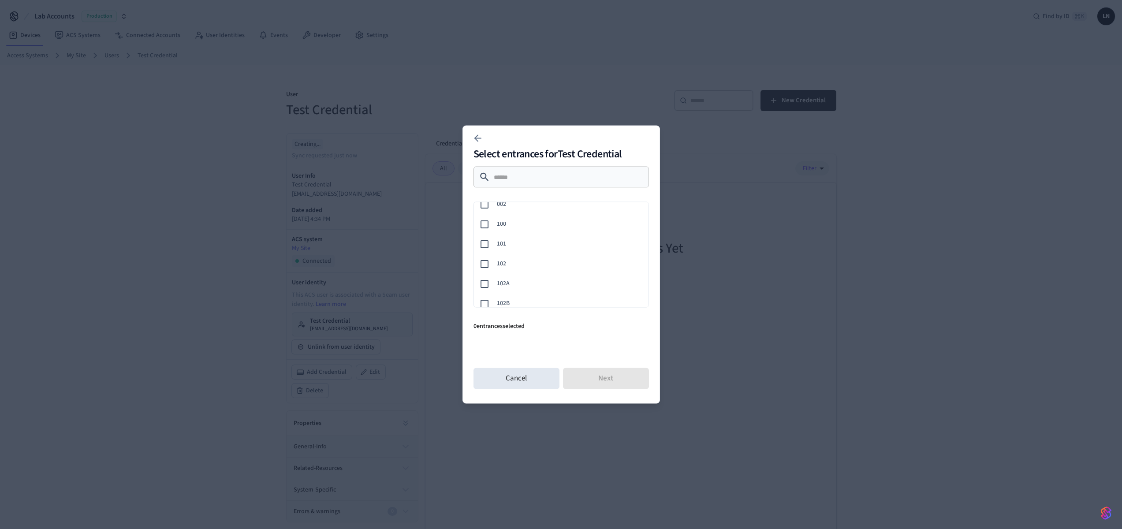
scroll to position [19, 0]
click at [562, 254] on span "102" at bounding box center [569, 253] width 145 height 9
click at [556, 244] on div "102" at bounding box center [559, 251] width 178 height 20
click at [548, 258] on div "106" at bounding box center [559, 258] width 178 height 20
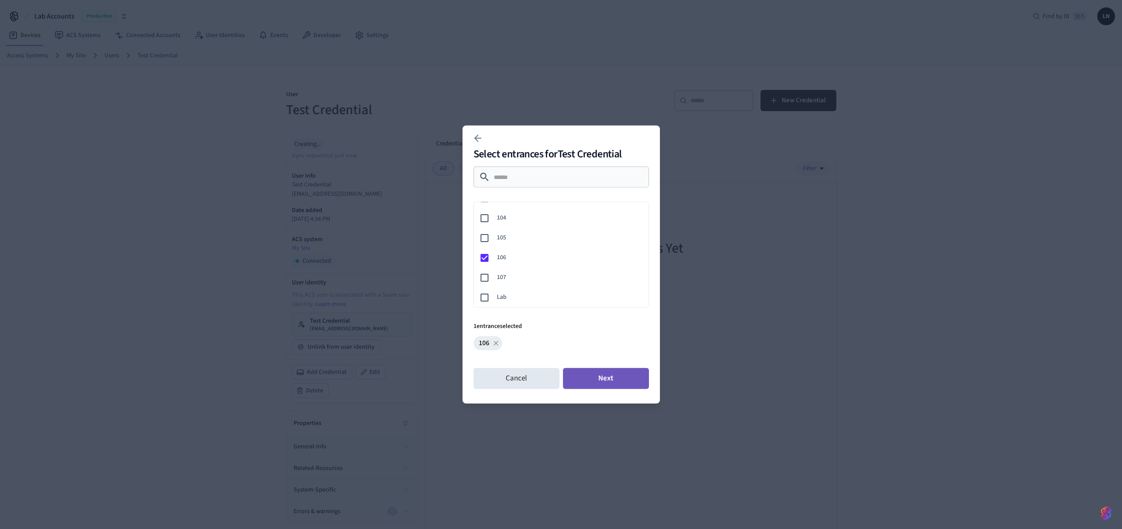
click at [581, 378] on button "Next" at bounding box center [606, 378] width 86 height 21
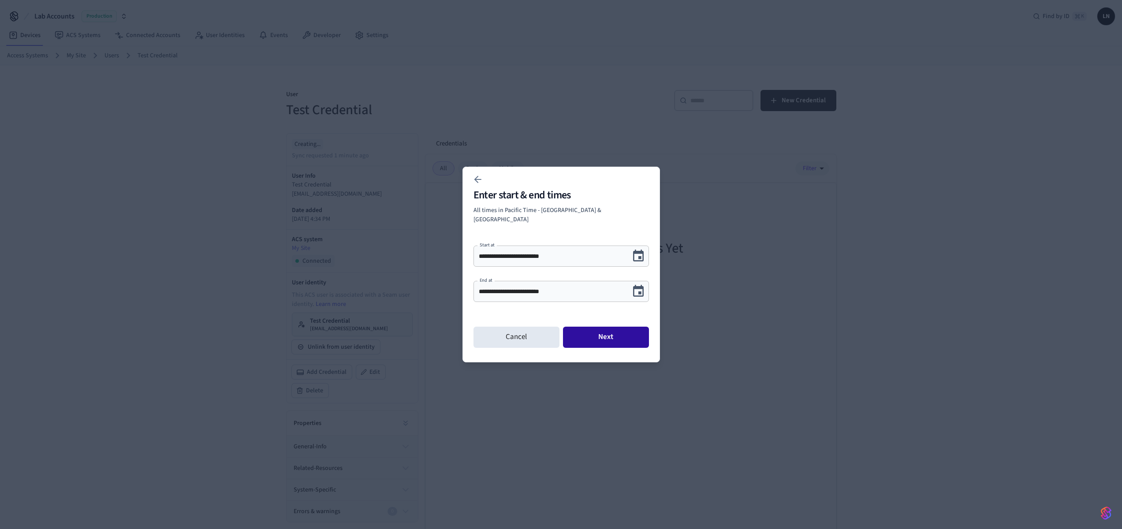
click at [617, 334] on button "Next" at bounding box center [606, 337] width 86 height 21
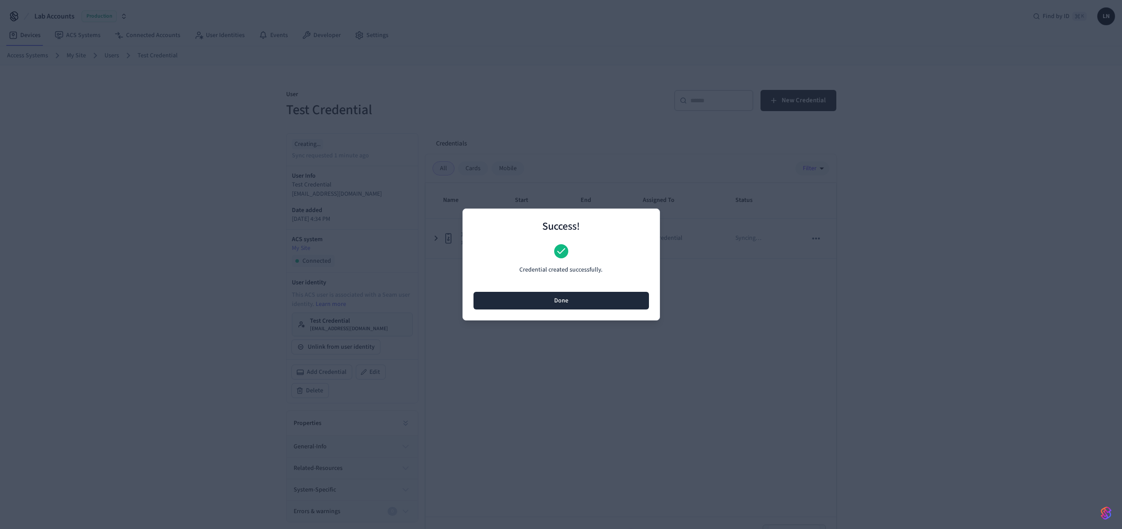
click at [579, 303] on button "Done" at bounding box center [560, 301] width 175 height 18
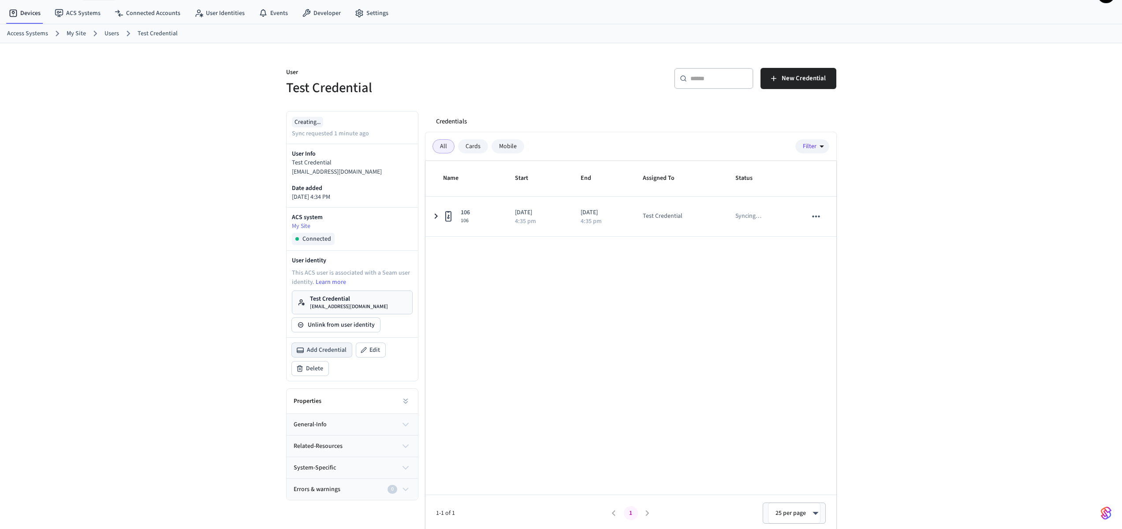
scroll to position [24, 0]
click at [367, 473] on button "system-specific" at bounding box center [351, 465] width 131 height 21
click at [372, 447] on button "related-resources" at bounding box center [351, 443] width 131 height 21
click at [376, 421] on button "general-info" at bounding box center [351, 422] width 131 height 21
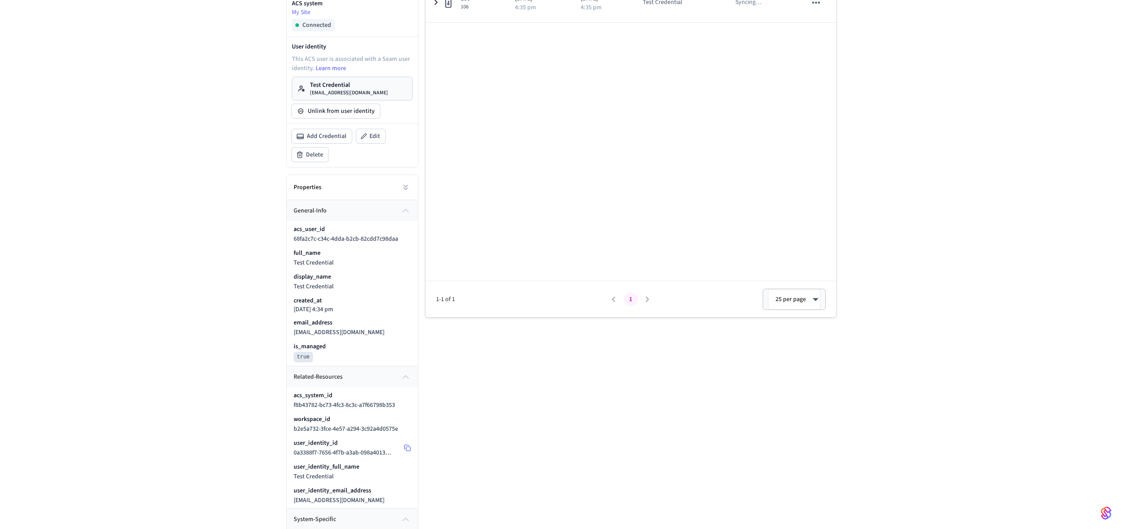
scroll to position [237, 0]
click at [402, 445] on button at bounding box center [407, 446] width 14 height 14
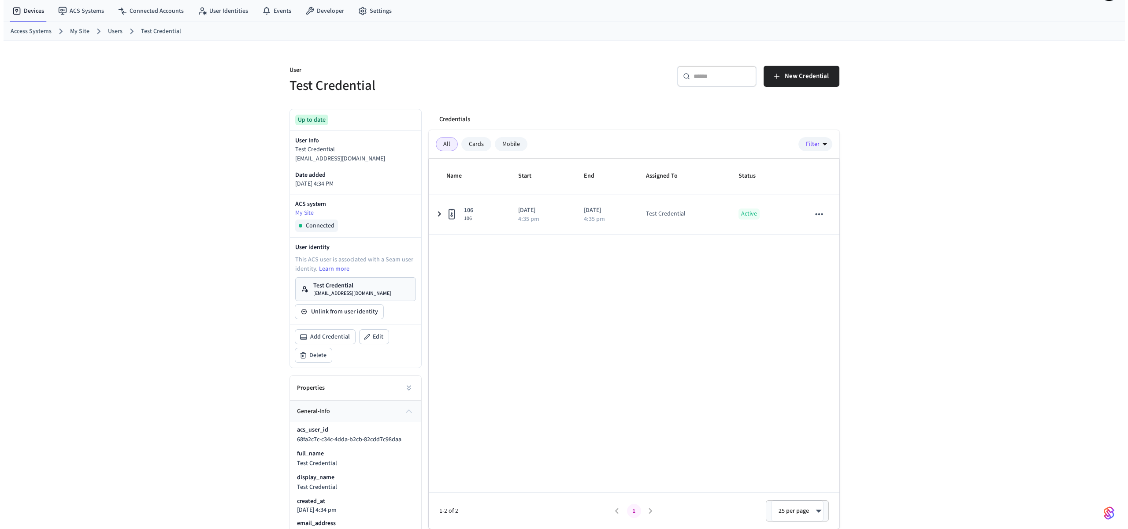
scroll to position [0, 0]
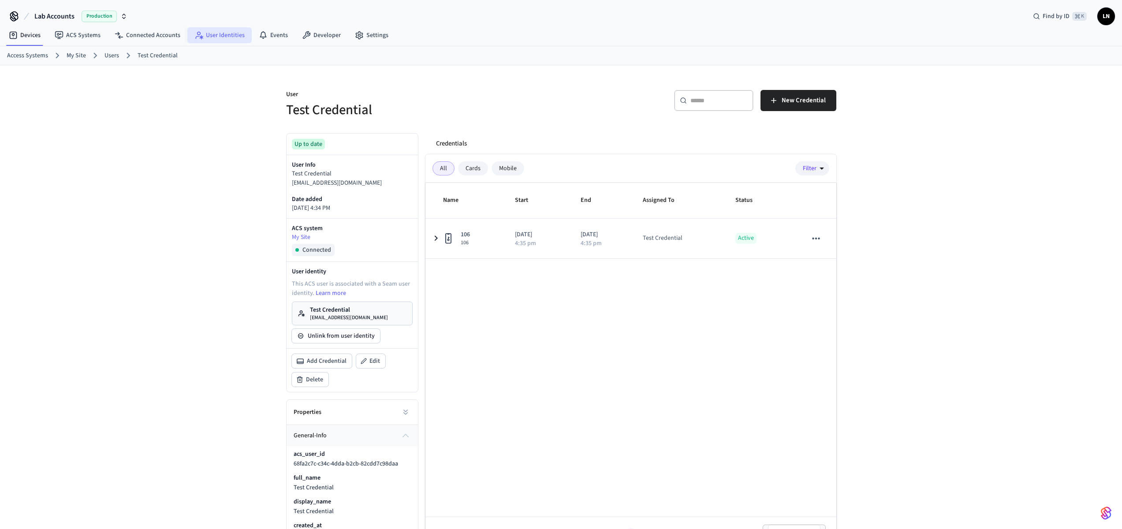
click at [228, 39] on link "User Identities" at bounding box center [219, 35] width 64 height 16
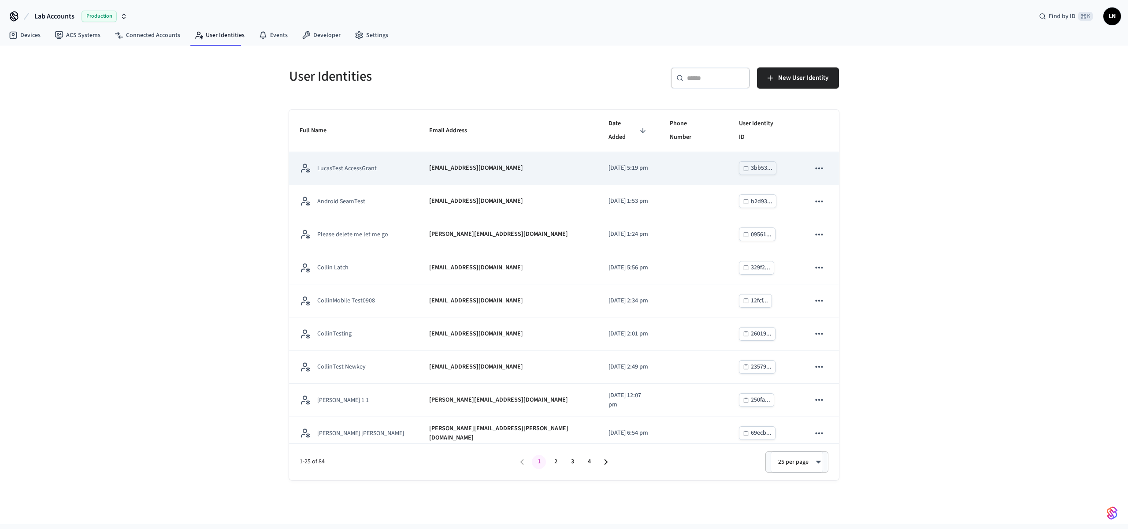
click at [810, 159] on button "sticky table" at bounding box center [819, 168] width 19 height 19
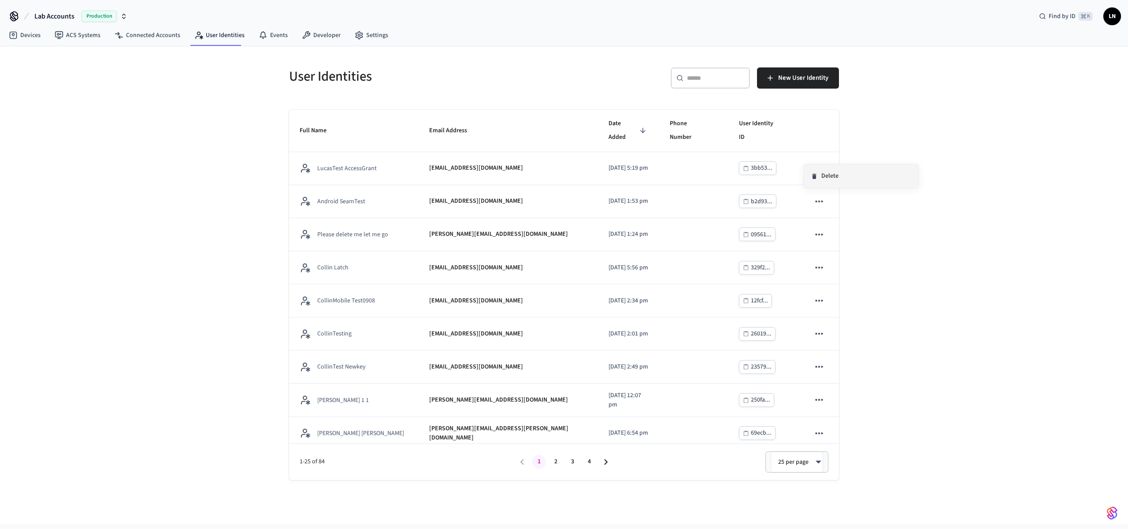
click at [832, 176] on li "Delete" at bounding box center [861, 175] width 115 height 23
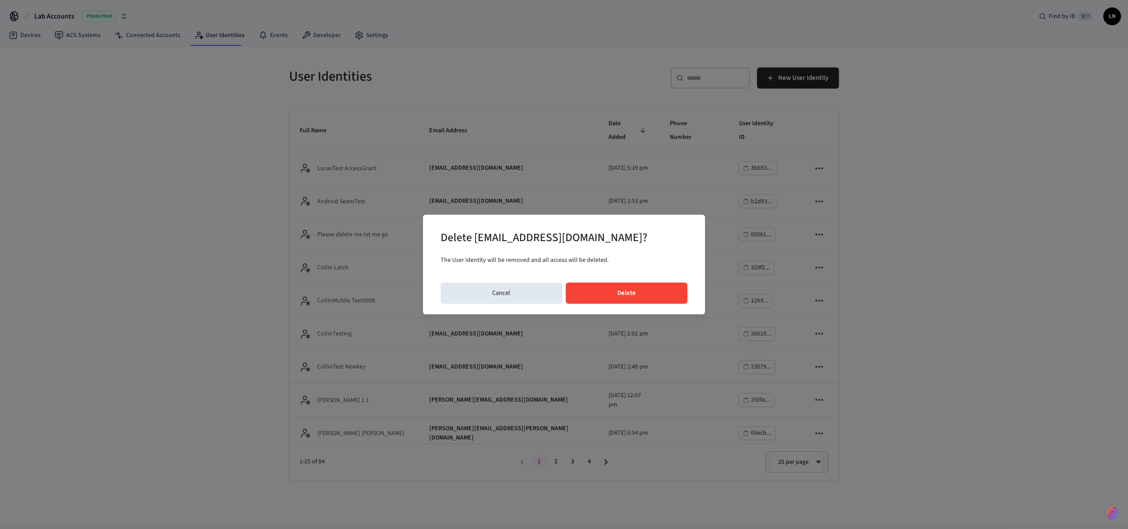
click at [643, 291] on button "Delete" at bounding box center [627, 292] width 122 height 21
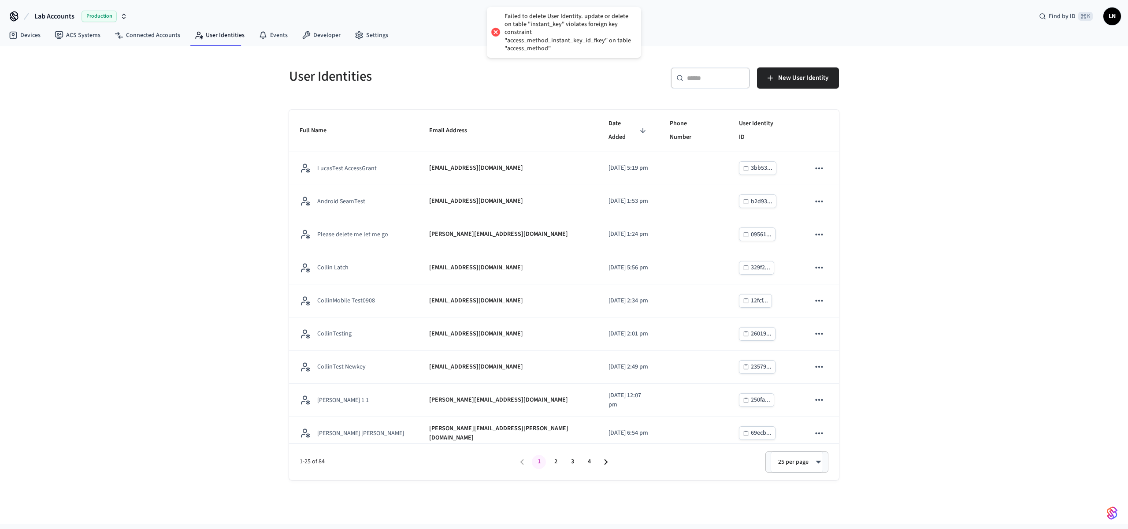
click at [561, 41] on div "Failed to delete User Identity. update or delete on table "instant_key" violate…" at bounding box center [569, 32] width 128 height 40
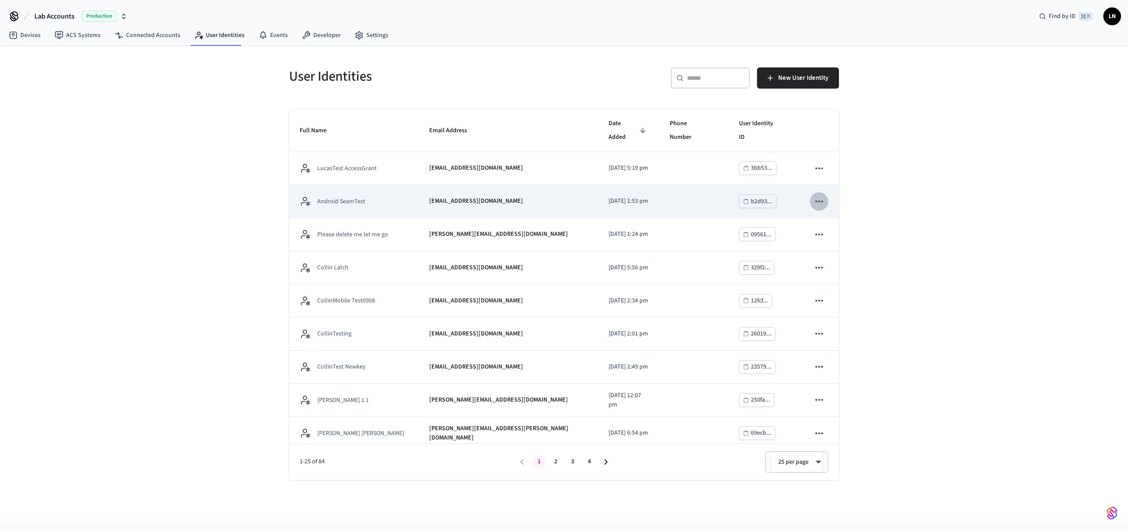
click at [814, 196] on icon "sticky table" at bounding box center [819, 201] width 11 height 11
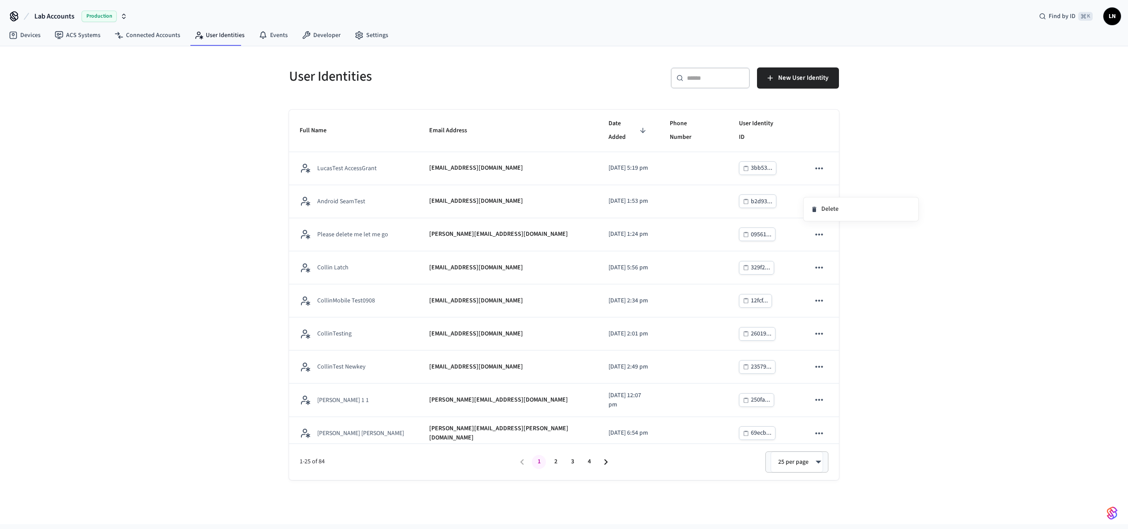
click at [496, 82] on div at bounding box center [564, 264] width 1128 height 529
click at [925, 193] on div "User Identities ​ ​ New User Identity Full Name Email Address Date Added Phone …" at bounding box center [564, 285] width 1128 height 478
click at [801, 81] on span "New User Identity" at bounding box center [803, 77] width 50 height 11
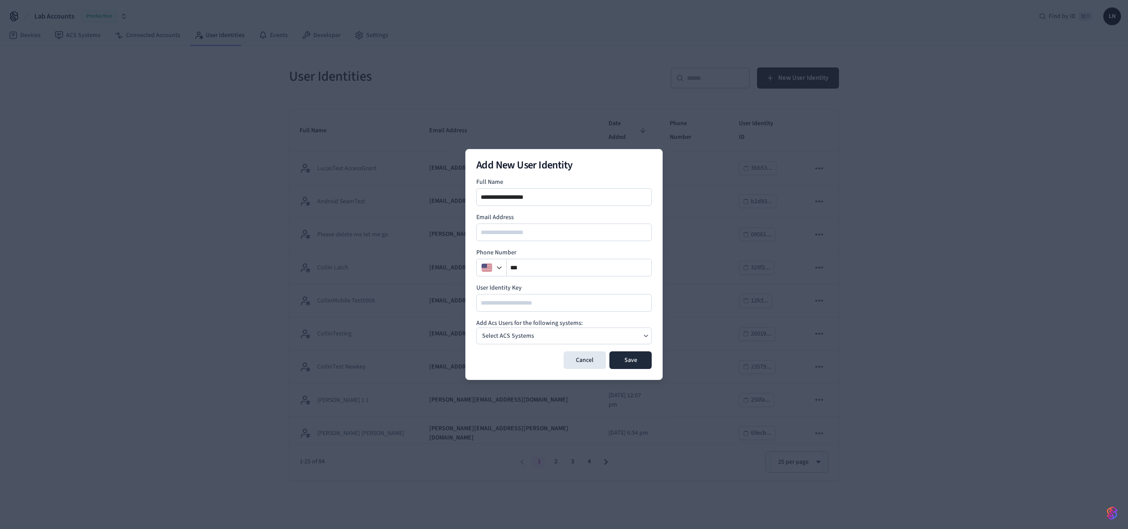
type input "**********"
click at [522, 336] on p "Select ACS Systems" at bounding box center [508, 335] width 52 height 9
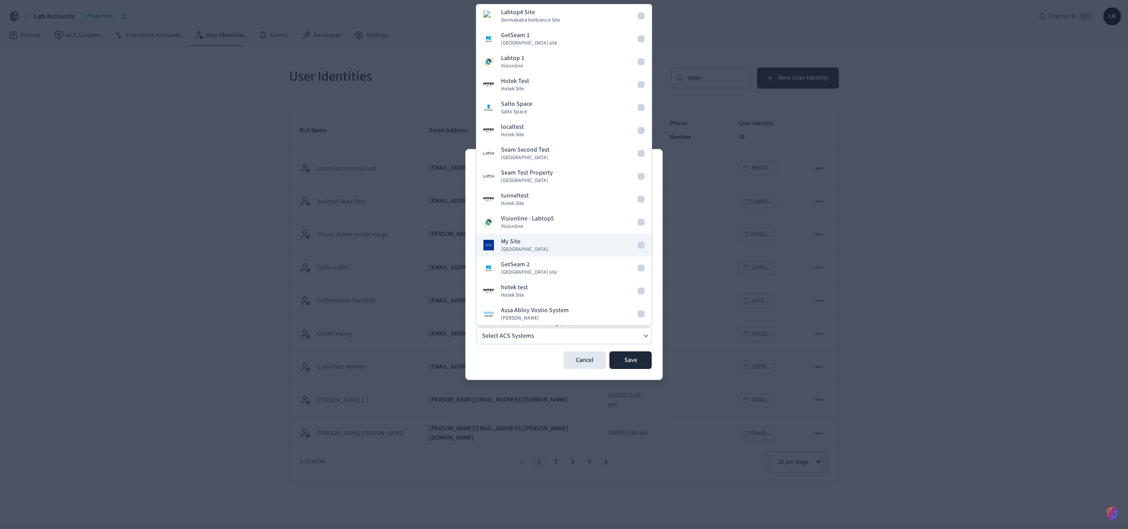
click at [538, 243] on div "My Site Dormakaba Community Site" at bounding box center [524, 245] width 47 height 16
click at [639, 364] on button "Save" at bounding box center [630, 360] width 42 height 18
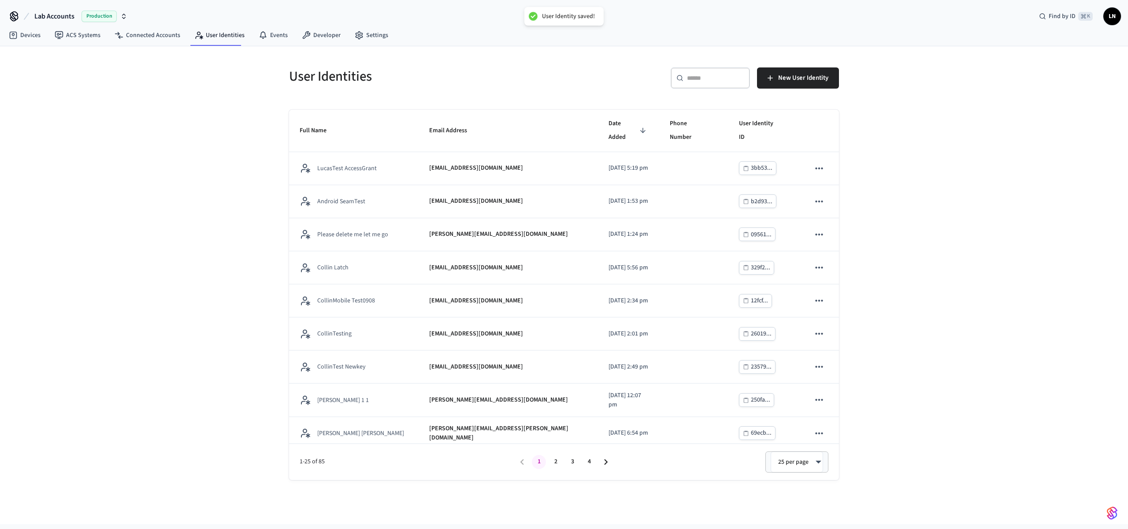
click at [711, 77] on input "text" at bounding box center [715, 78] width 57 height 9
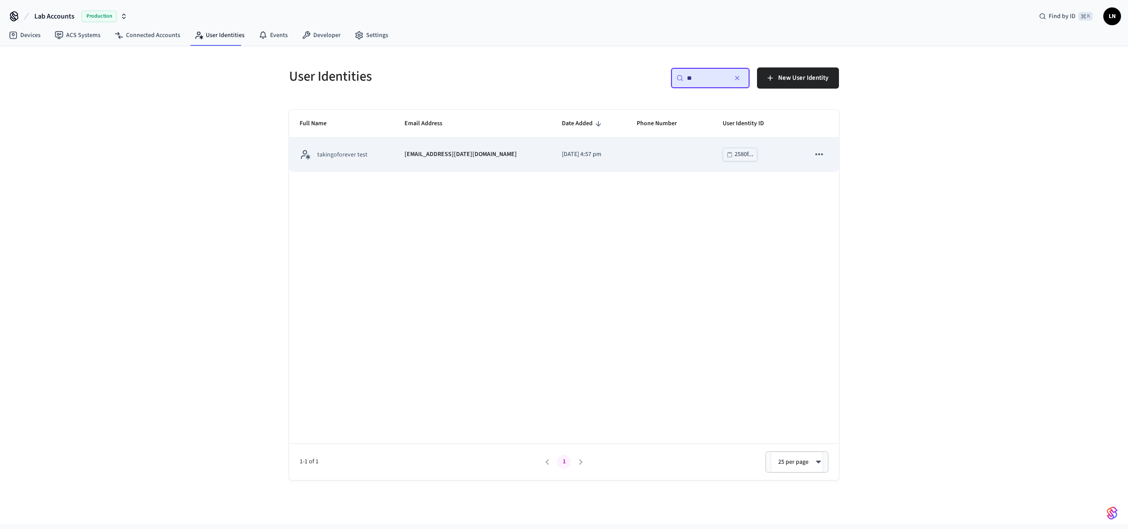
type input "**"
click at [665, 166] on td "sticky table" at bounding box center [669, 154] width 86 height 33
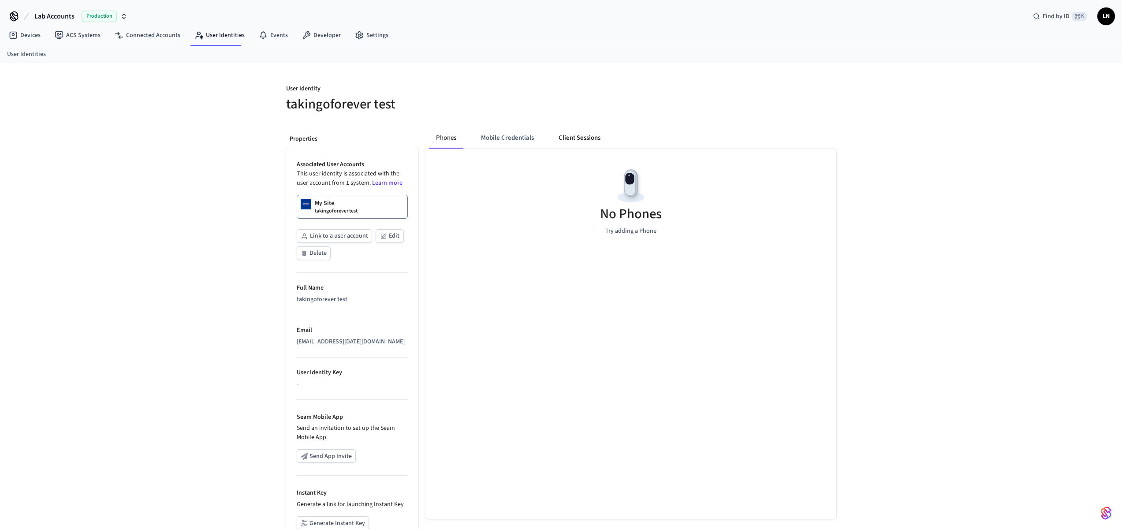
click at [572, 141] on button "Client Sessions" at bounding box center [579, 137] width 56 height 21
click at [438, 145] on button "Phones" at bounding box center [446, 137] width 35 height 21
click at [576, 130] on button "Client Sessions" at bounding box center [579, 137] width 56 height 21
click at [479, 136] on button "Mobile Credentials" at bounding box center [507, 137] width 67 height 21
click at [421, 141] on div "Phones Mobile Credentials Client Sessions No Credentials Yet" at bounding box center [627, 359] width 418 height 478
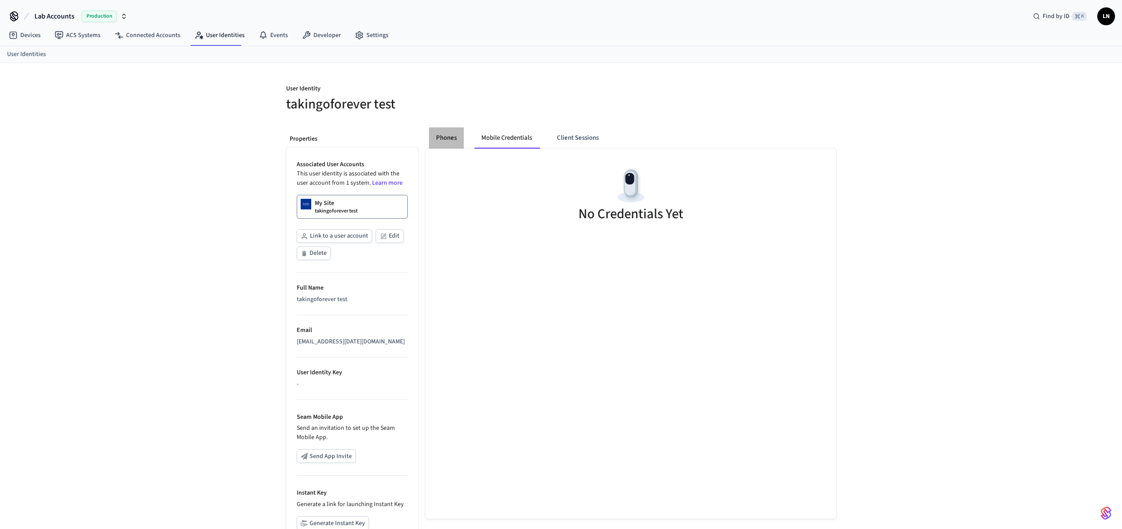
click at [432, 139] on button "Phones" at bounding box center [446, 137] width 35 height 21
click at [364, 215] on link "My Site takingoforever test" at bounding box center [352, 207] width 111 height 24
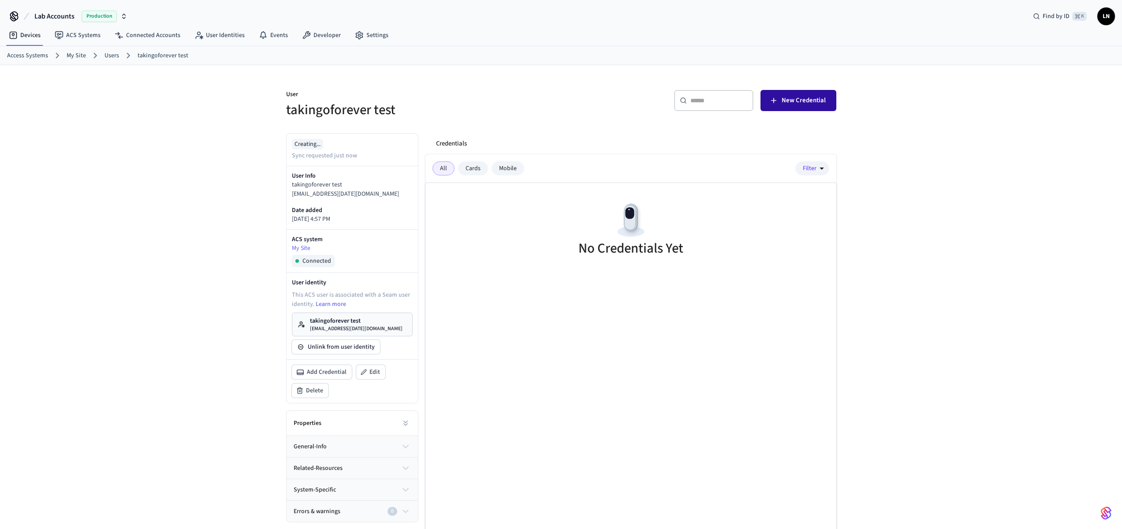
click at [785, 102] on span "New Credential" at bounding box center [803, 100] width 44 height 11
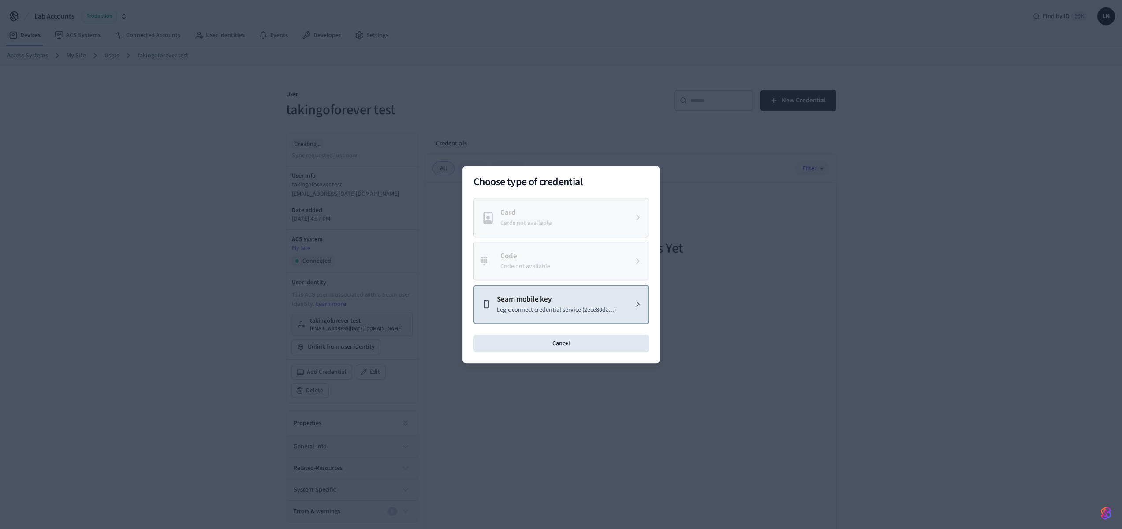
click at [545, 296] on p "Seam mobile key" at bounding box center [556, 299] width 119 height 11
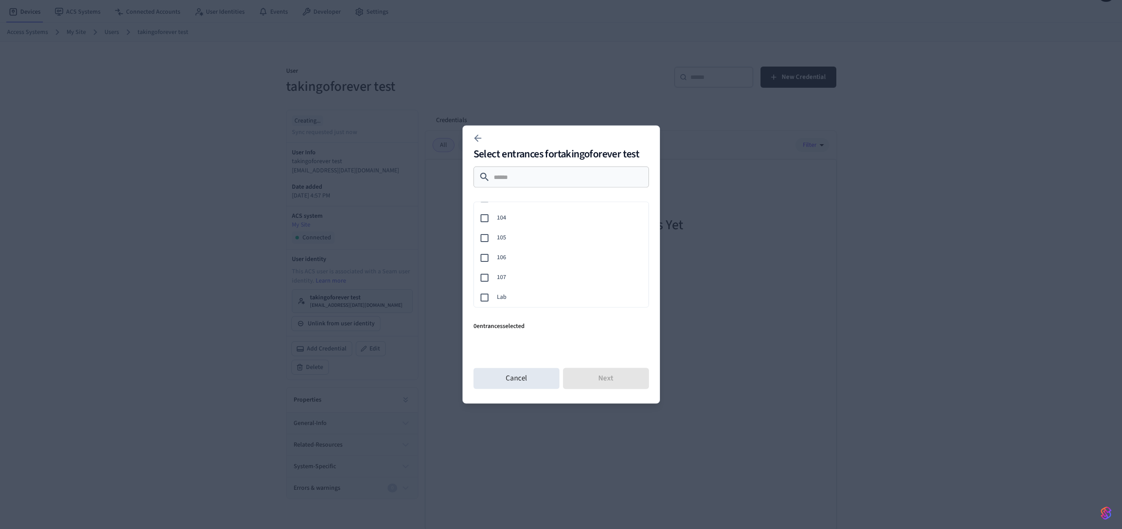
scroll to position [24, 0]
click at [543, 274] on span "107" at bounding box center [569, 277] width 145 height 9
click at [609, 377] on button "Next" at bounding box center [606, 378] width 86 height 21
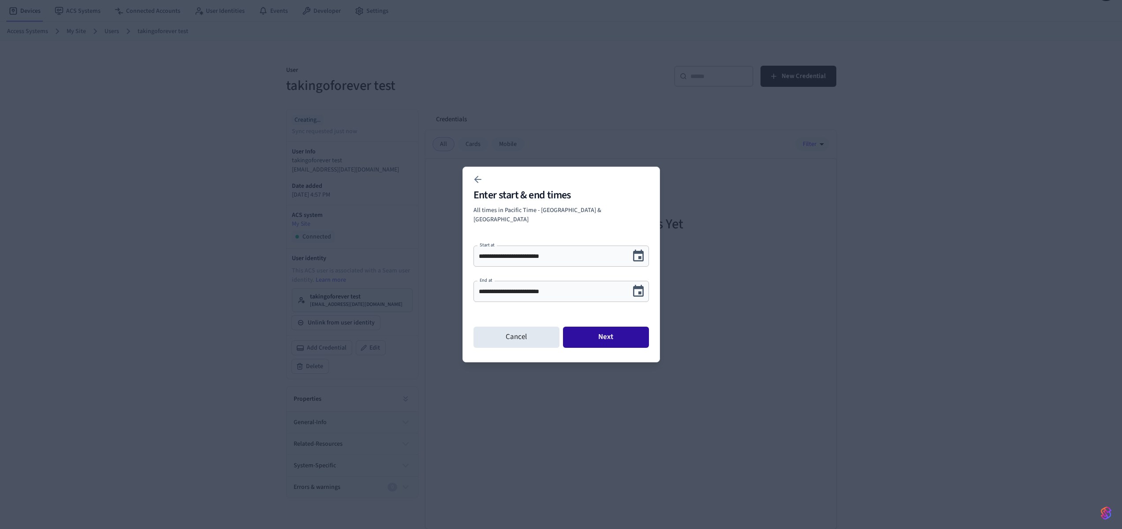
click at [624, 331] on button "Next" at bounding box center [606, 337] width 86 height 21
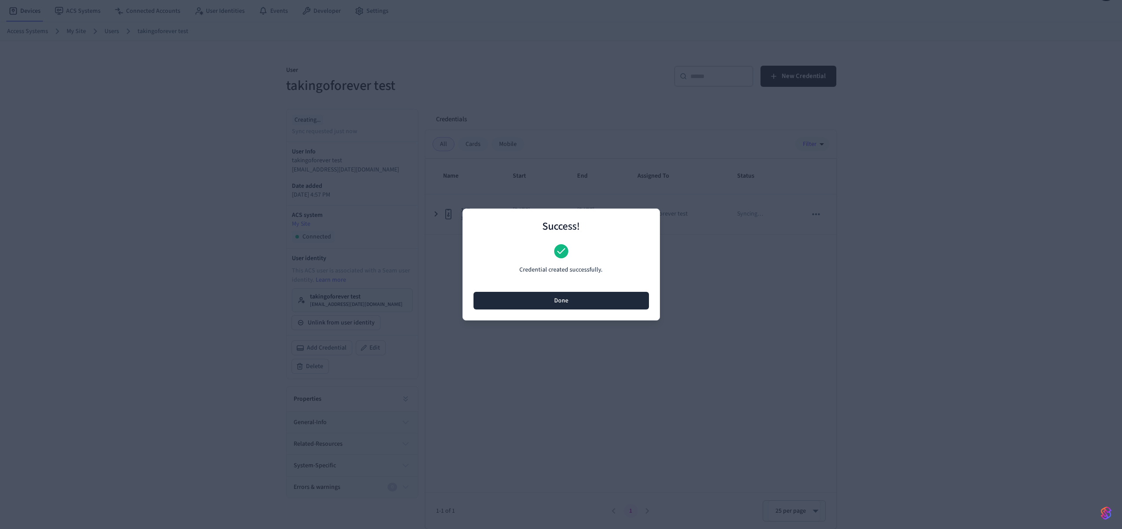
click at [616, 300] on button "Done" at bounding box center [560, 301] width 175 height 18
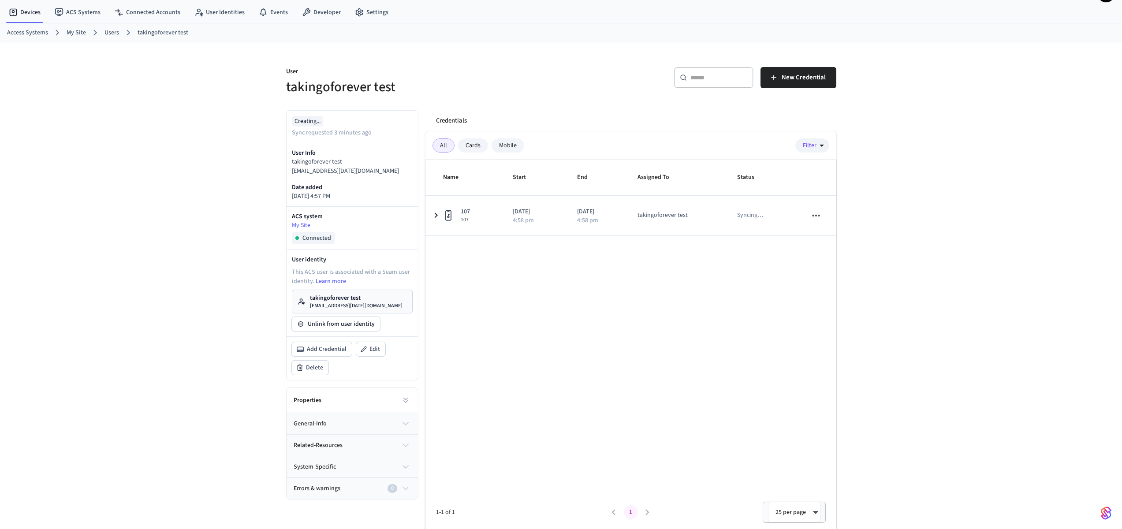
scroll to position [22, 0]
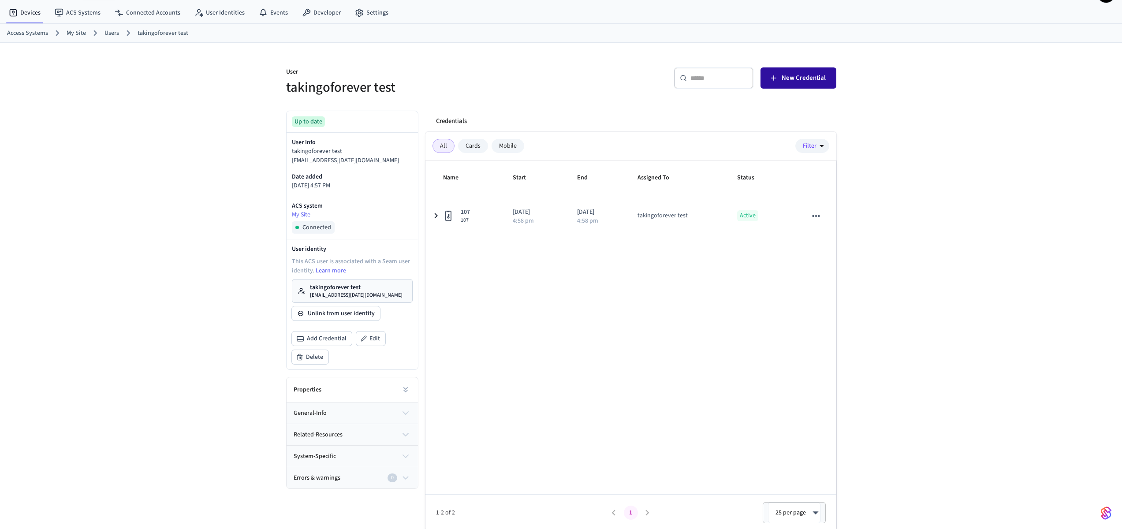
click at [800, 76] on span "New Credential" at bounding box center [803, 77] width 44 height 11
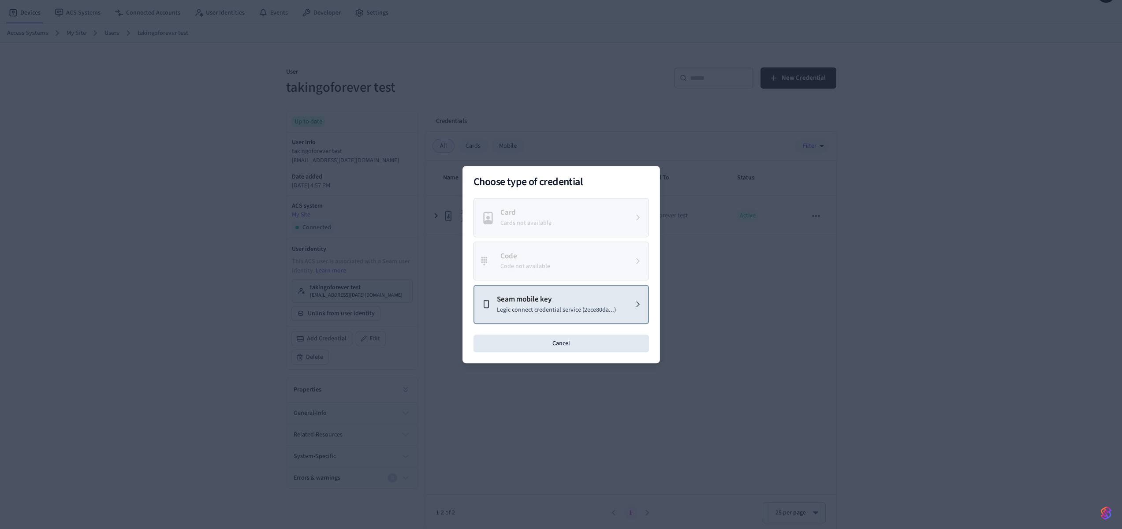
click at [562, 317] on button "Seam mobile key Legic connect credential service (2ece80da...)" at bounding box center [560, 304] width 175 height 39
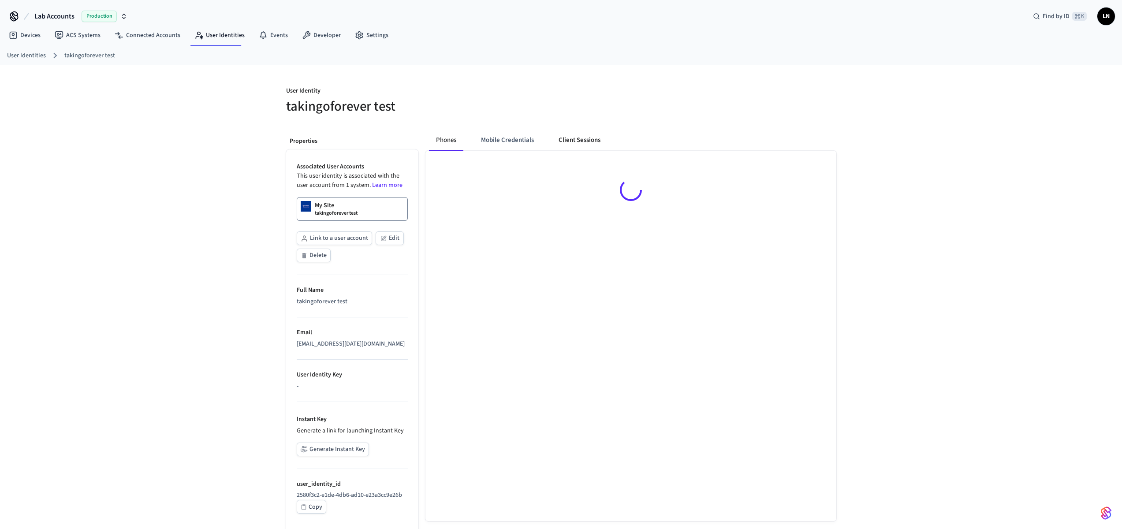
click at [580, 142] on button "Client Sessions" at bounding box center [579, 140] width 56 height 21
click at [796, 94] on span "New Client Sessions" at bounding box center [797, 96] width 56 height 11
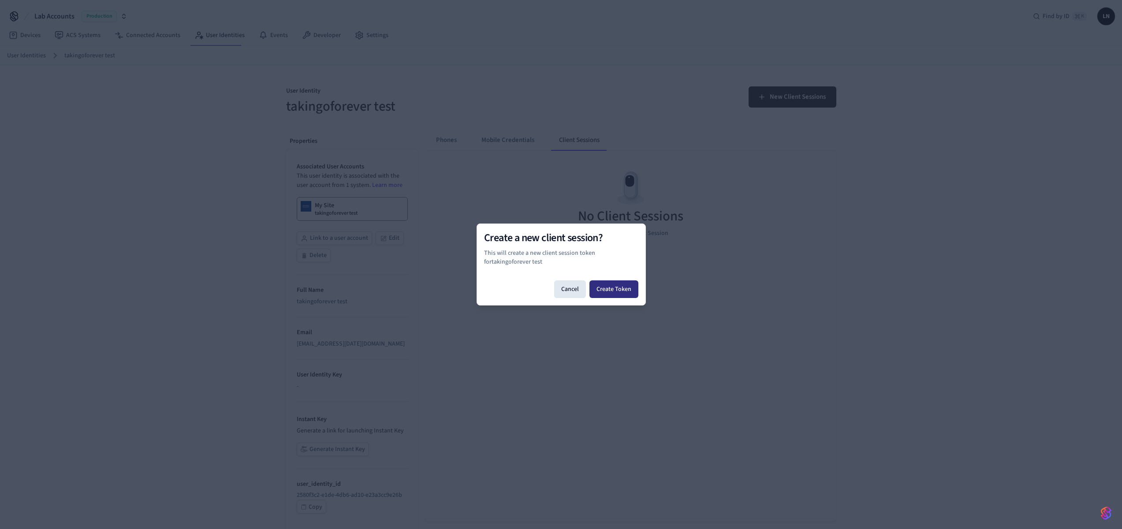
click at [616, 292] on button "Create Token" at bounding box center [613, 289] width 49 height 18
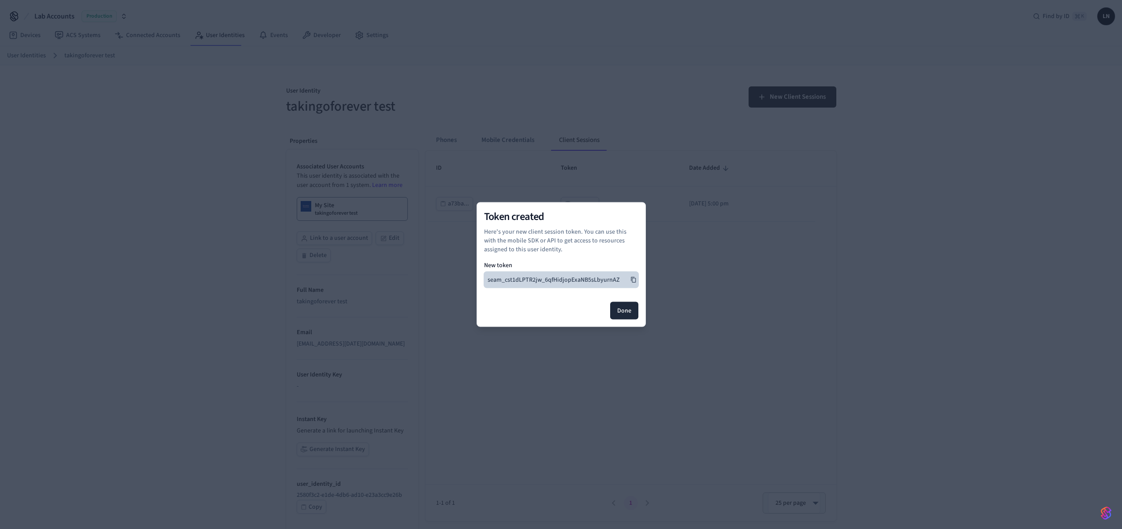
click at [634, 279] on icon at bounding box center [633, 280] width 6 height 6
click at [633, 318] on button "Done" at bounding box center [624, 311] width 28 height 18
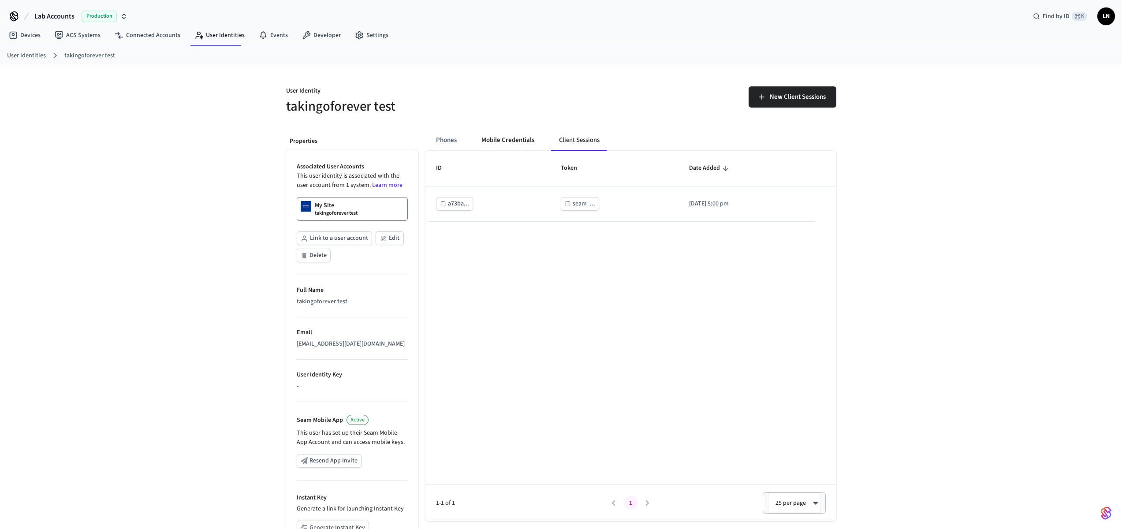
click at [497, 139] on button "Mobile Credentials" at bounding box center [507, 140] width 67 height 21
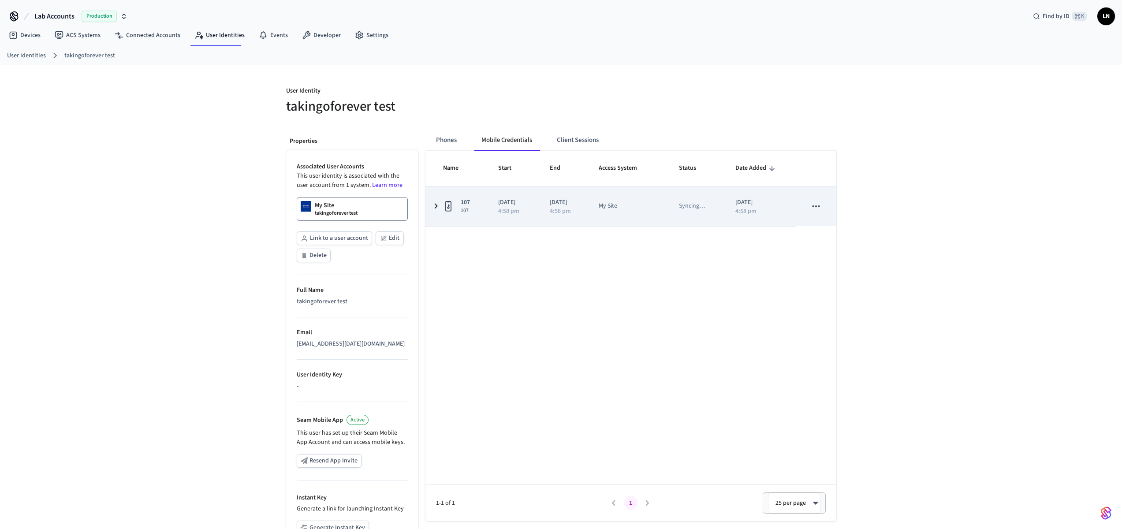
click at [481, 208] on td "107 107" at bounding box center [456, 206] width 62 height 40
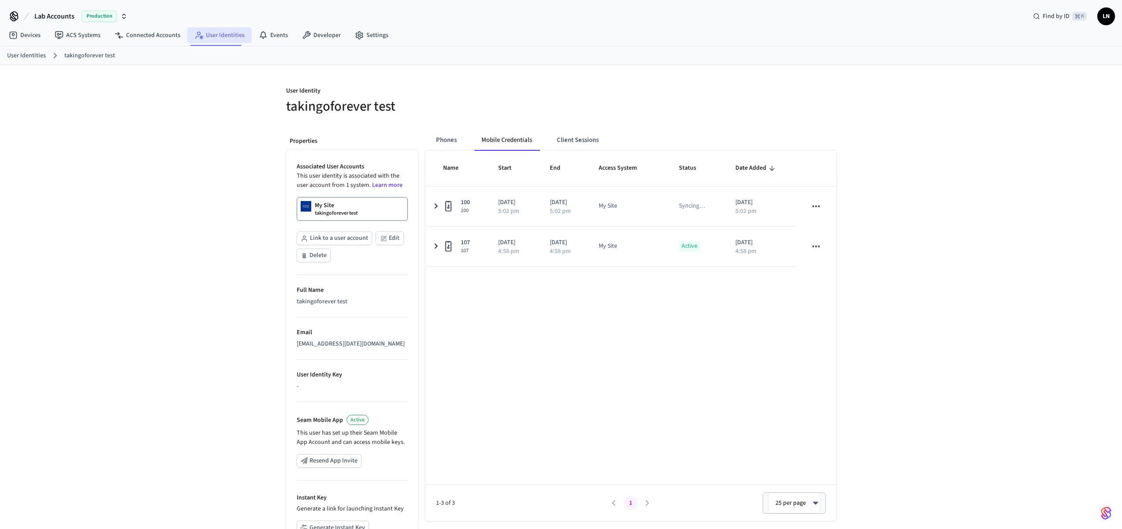
click at [218, 33] on link "User Identities" at bounding box center [219, 35] width 64 height 16
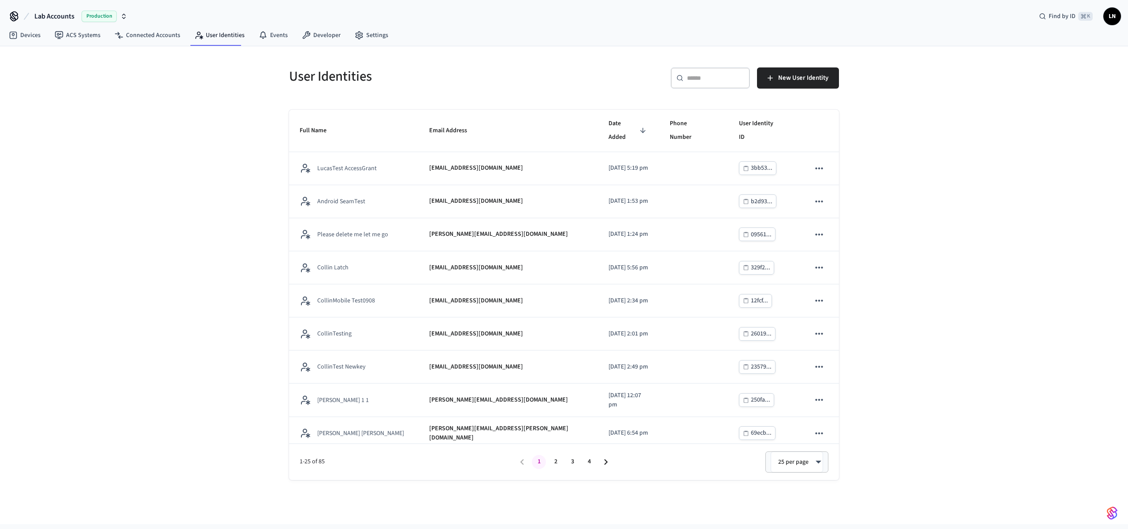
click at [727, 80] on input "text" at bounding box center [715, 78] width 57 height 9
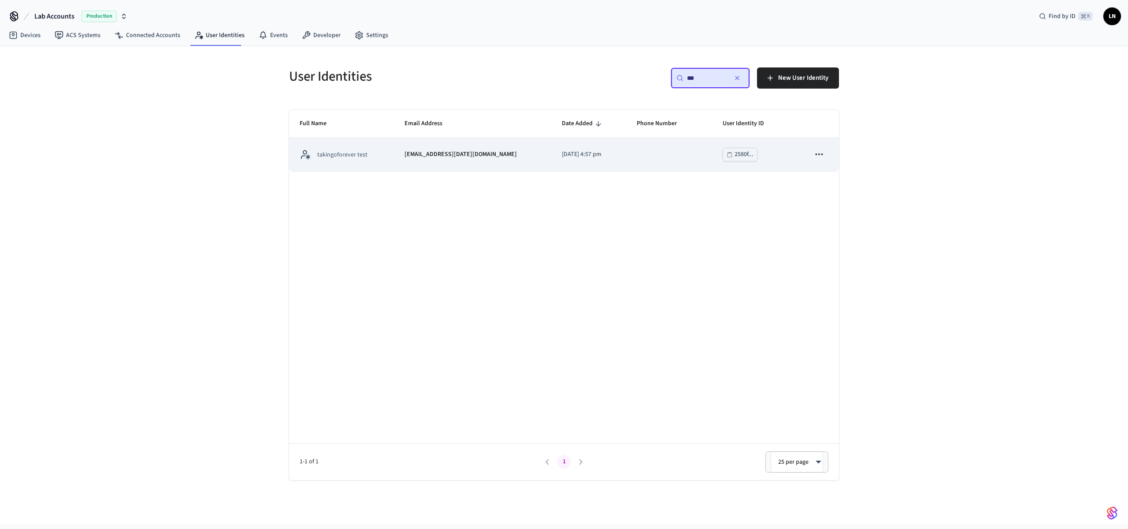
type input "***"
click at [819, 150] on icon "sticky table" at bounding box center [819, 154] width 11 height 11
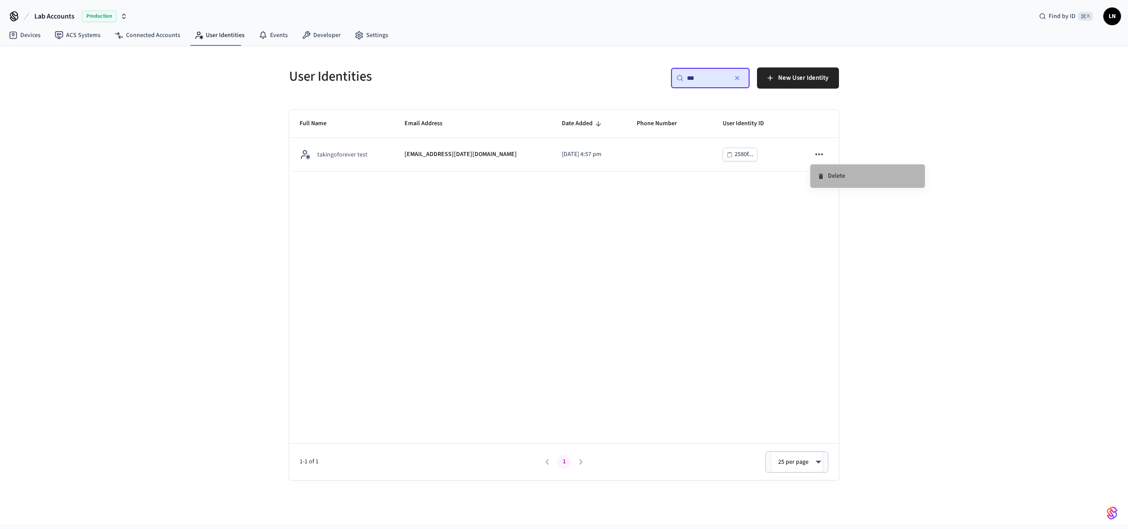
click at [864, 175] on li "Delete" at bounding box center [867, 175] width 115 height 23
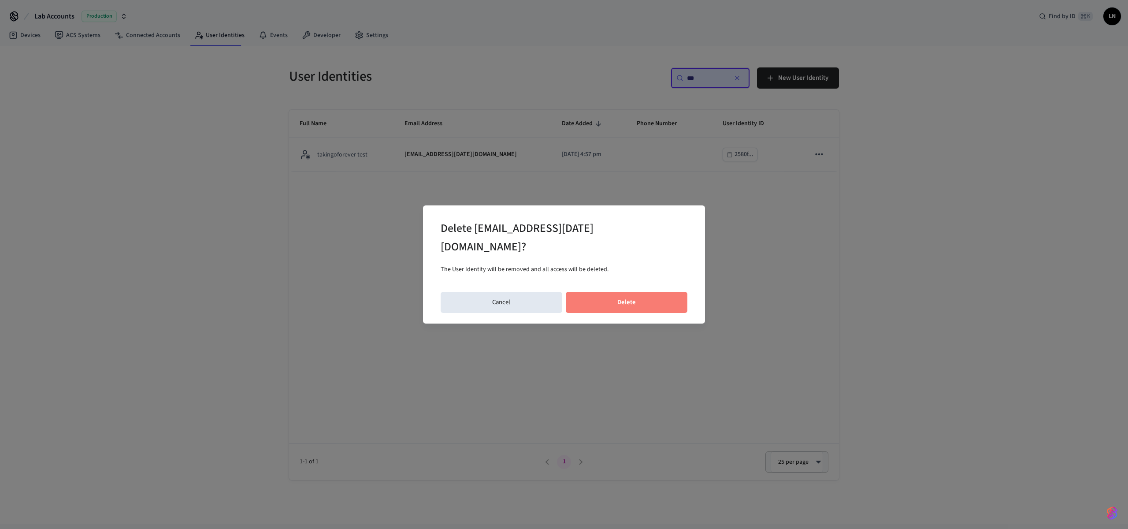
click at [659, 295] on button "Delete" at bounding box center [627, 302] width 122 height 21
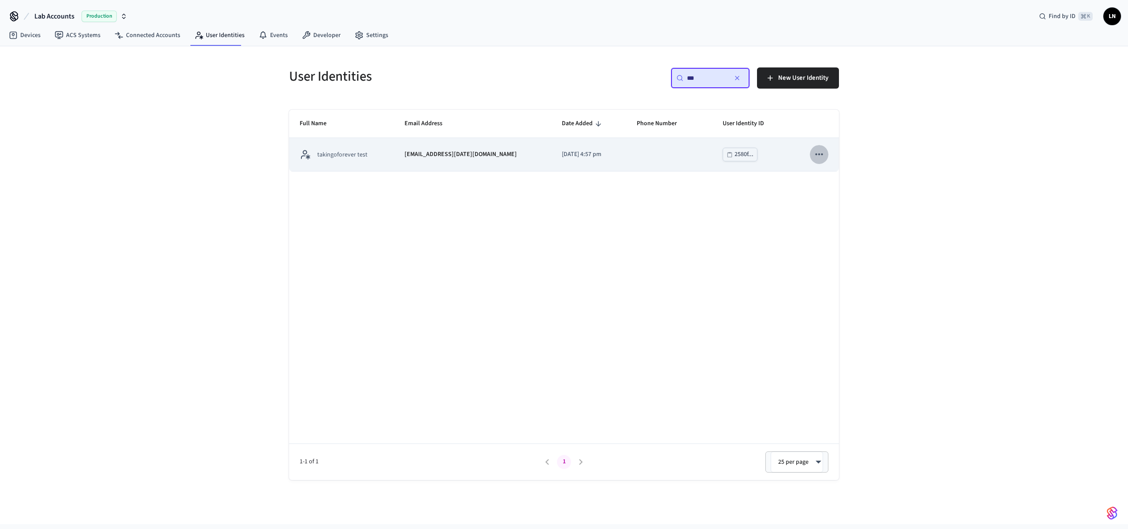
click at [816, 151] on icon "sticky table" at bounding box center [819, 154] width 11 height 11
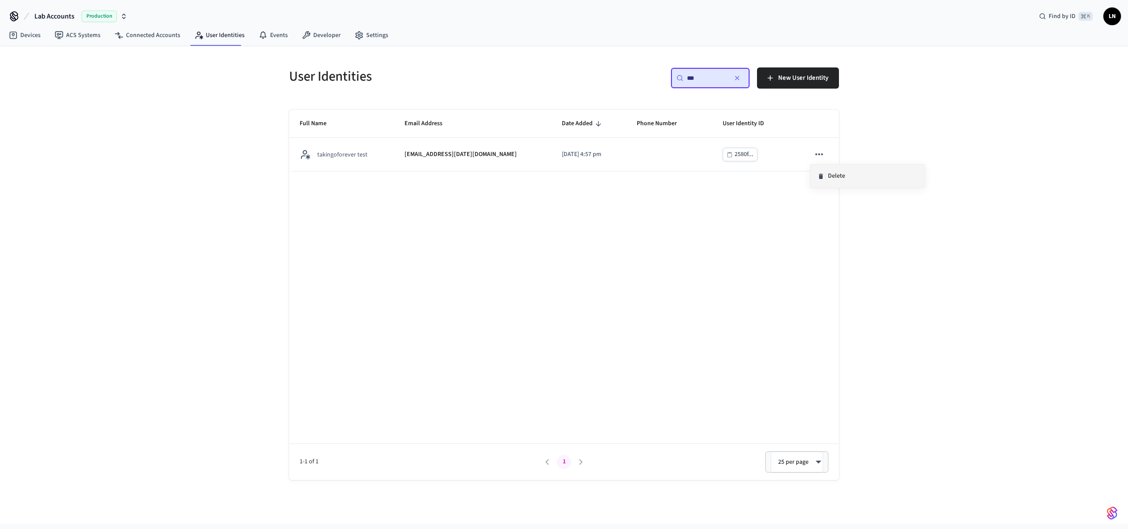
click at [824, 177] on icon at bounding box center [820, 176] width 7 height 7
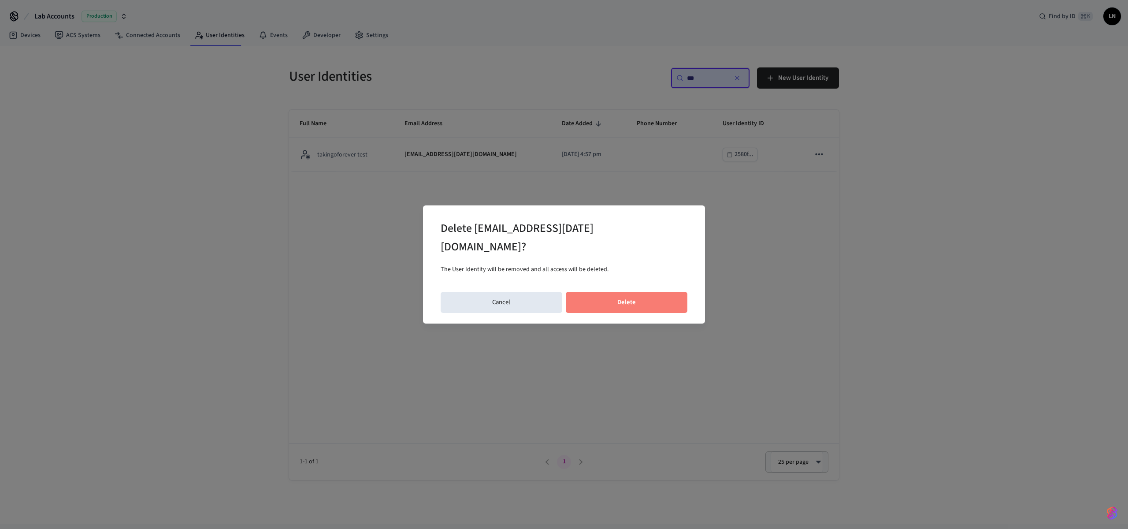
click at [642, 292] on button "Delete" at bounding box center [627, 302] width 122 height 21
